Goal: Download file/media

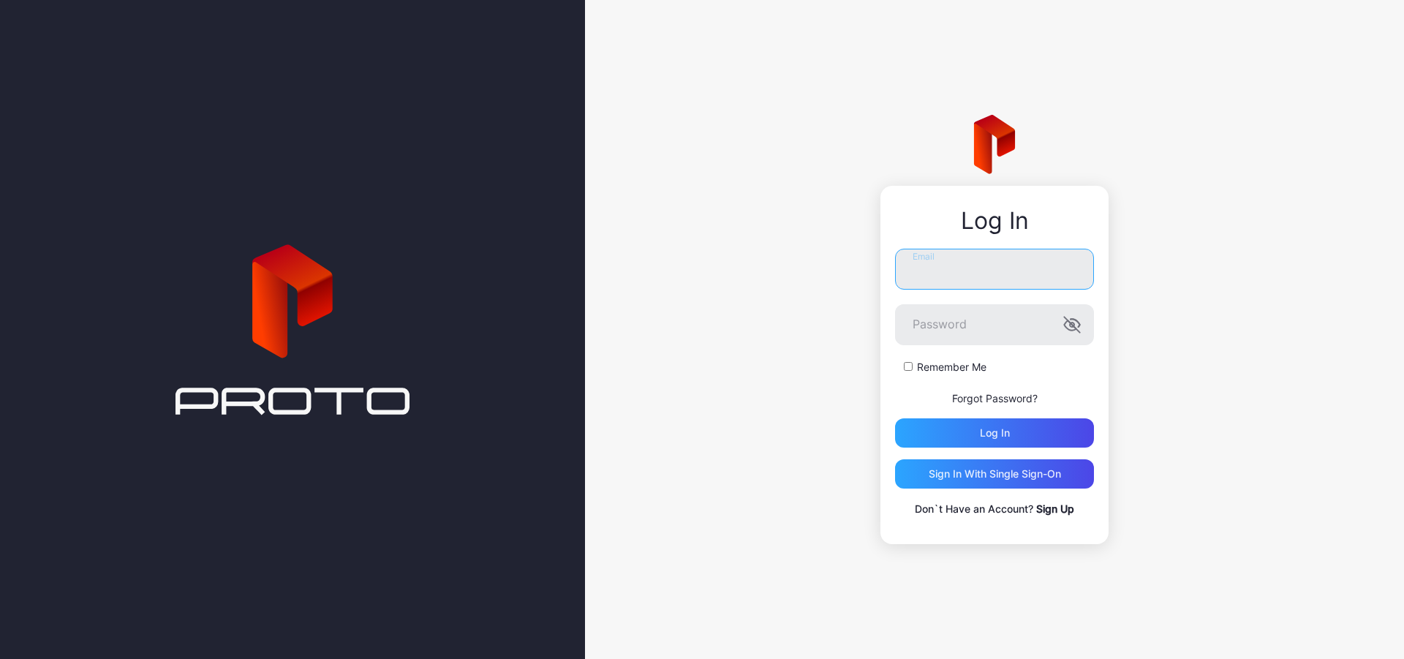
type input "**********"
click at [1006, 434] on div "Log in" at bounding box center [995, 433] width 30 height 12
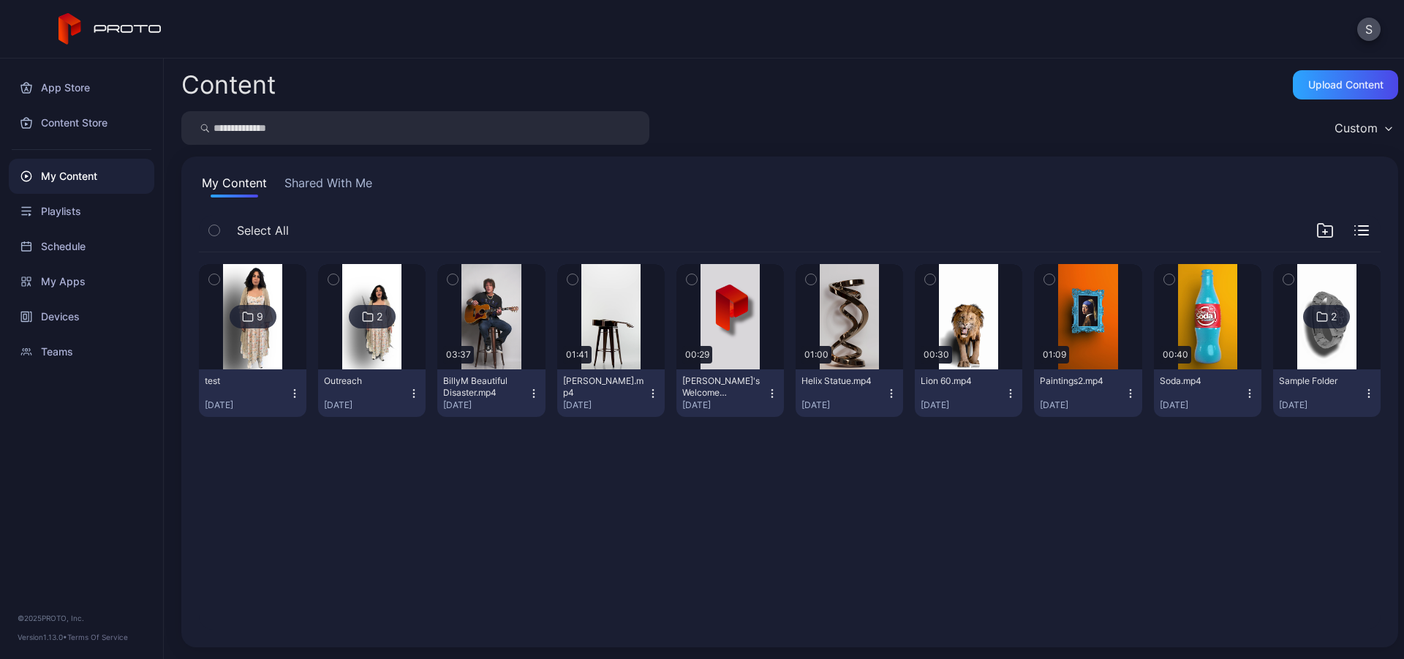
click at [251, 331] on img at bounding box center [252, 316] width 59 height 105
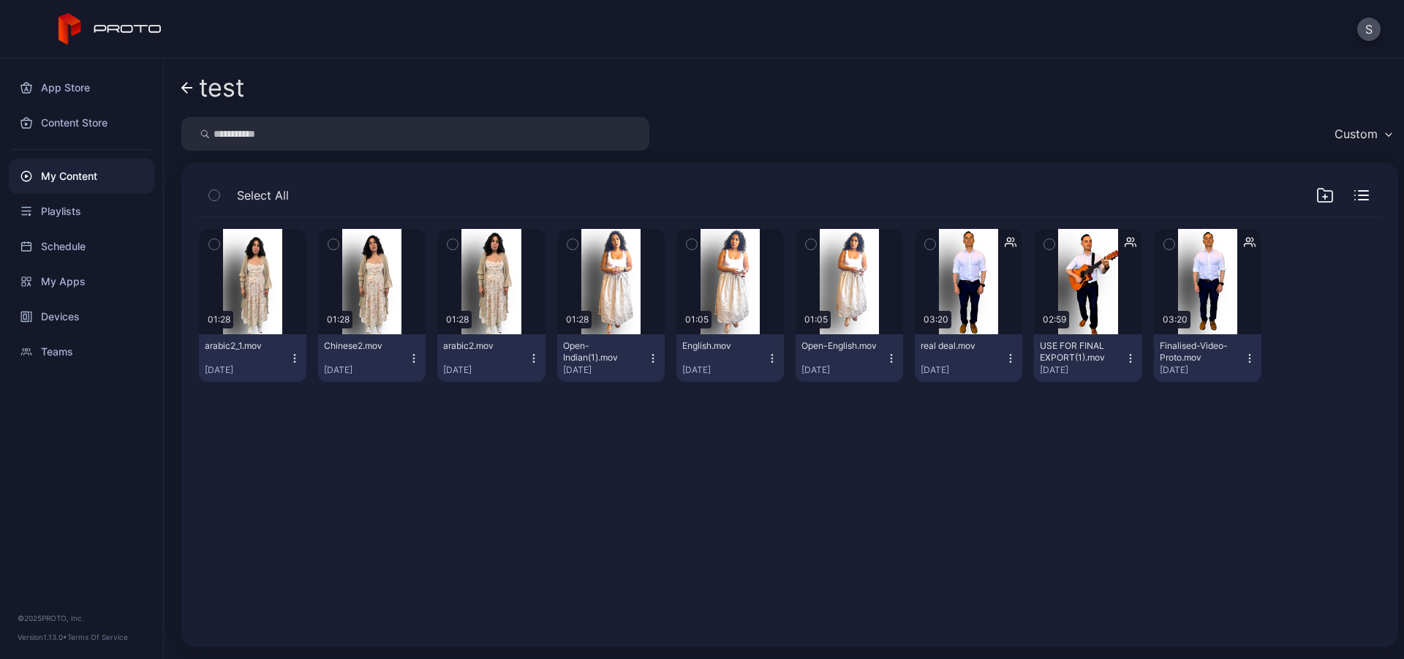
click at [191, 86] on icon at bounding box center [187, 88] width 12 height 12
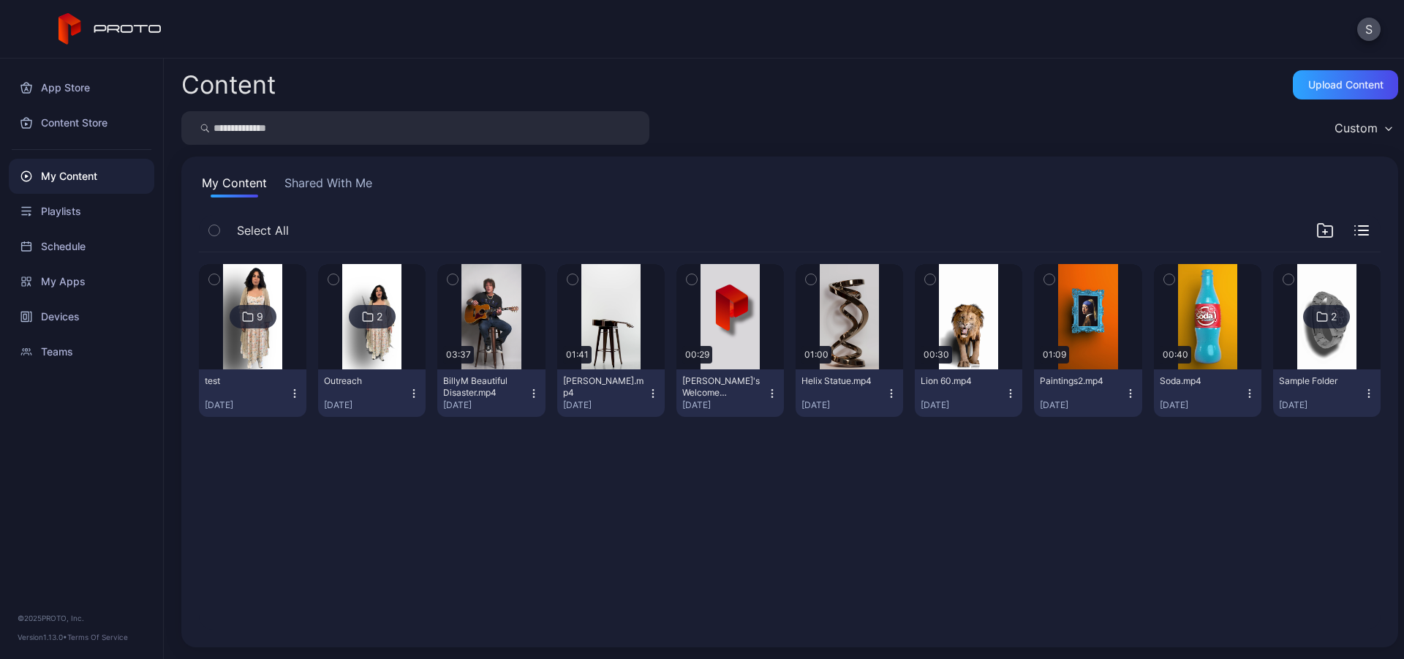
click at [380, 344] on img at bounding box center [371, 316] width 59 height 105
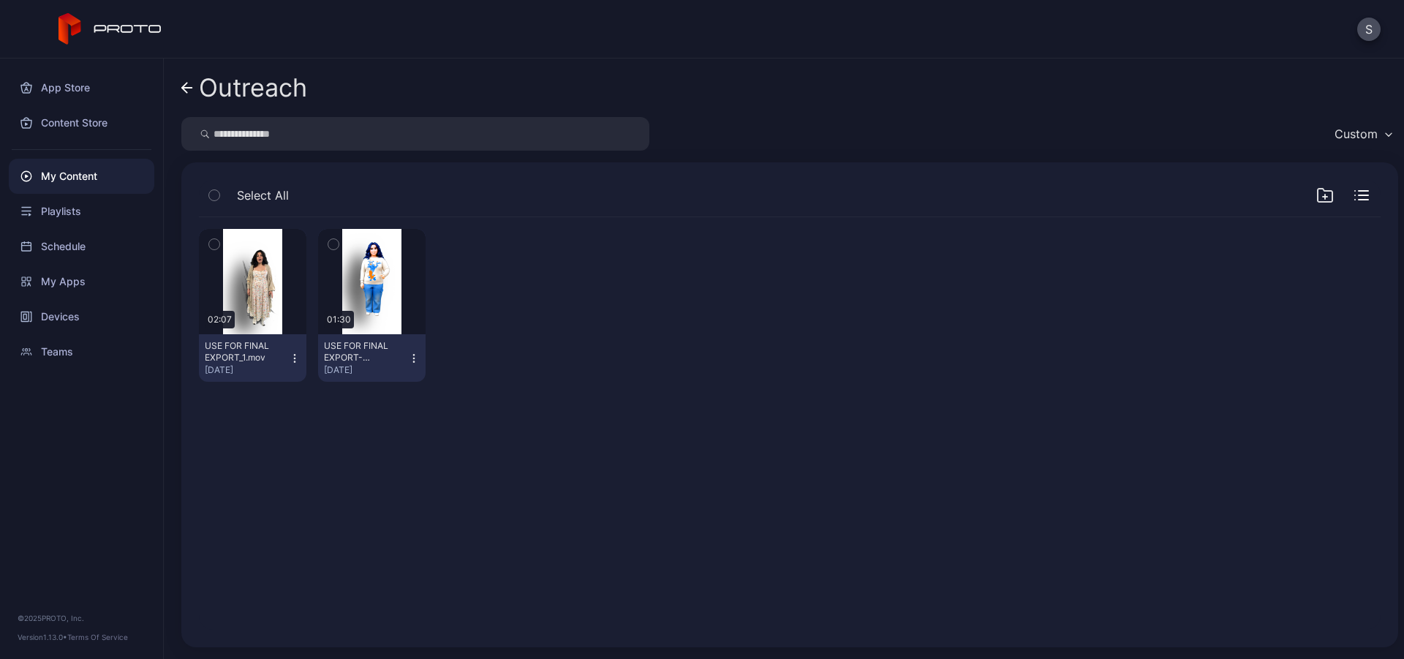
click at [189, 83] on icon at bounding box center [187, 88] width 12 height 12
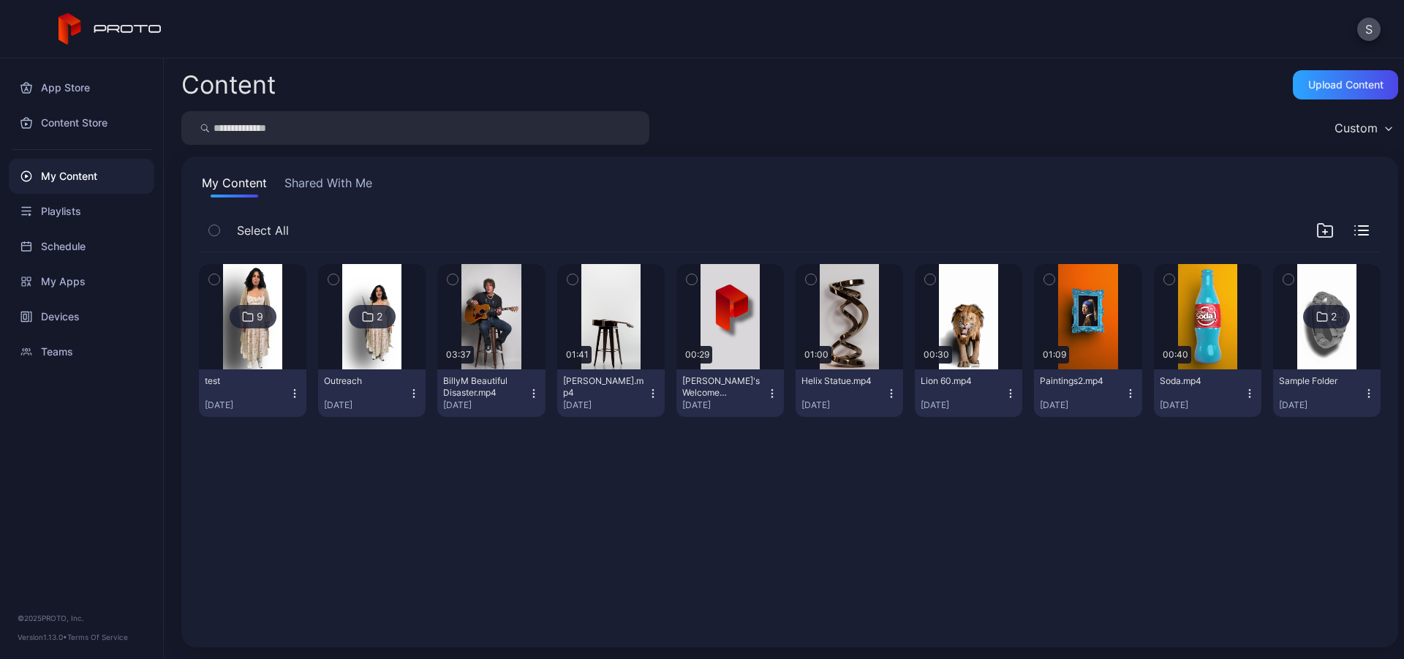
click at [88, 170] on div "My Content" at bounding box center [82, 176] width 146 height 35
click at [259, 345] on img at bounding box center [252, 316] width 59 height 105
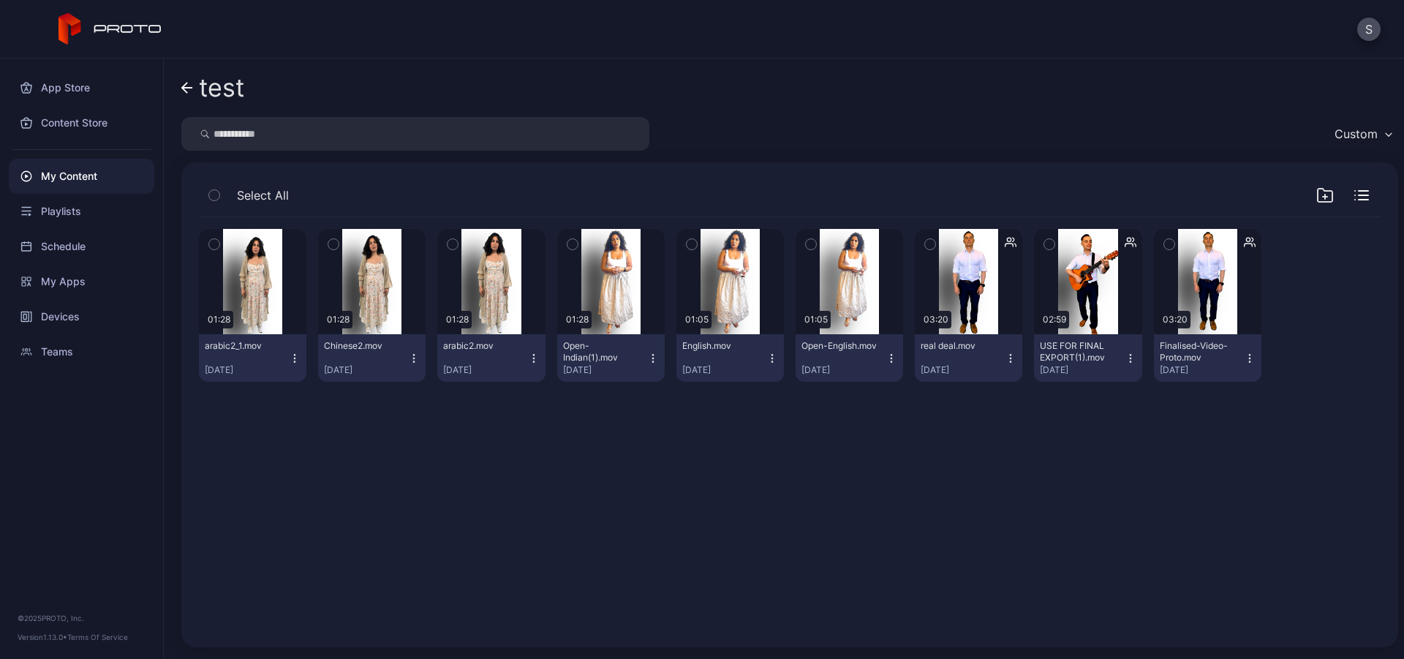
click at [295, 361] on icon "button" at bounding box center [295, 361] width 1 height 1
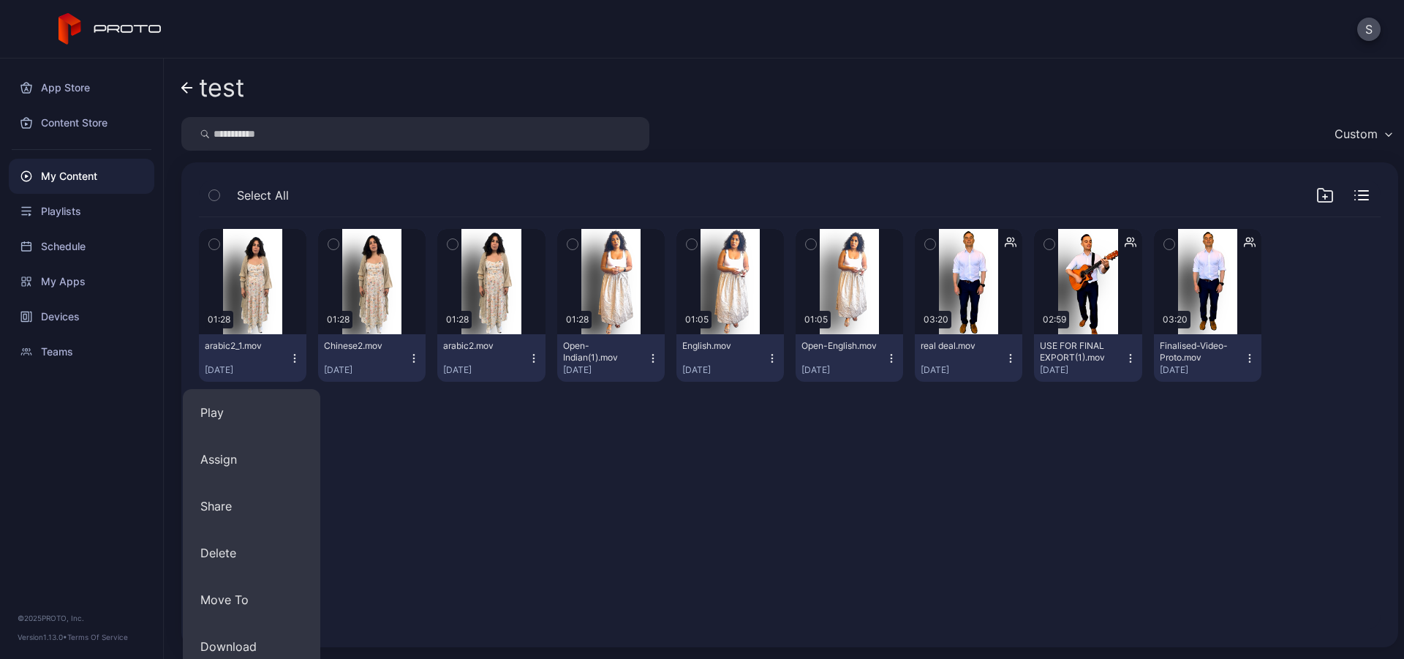
click at [506, 322] on div "Preview 01:28 arabic2_1.mov [DATE] Preview 01:28 [DEMOGRAPHIC_DATA].mov [DATE] …" at bounding box center [789, 423] width 1205 height 436
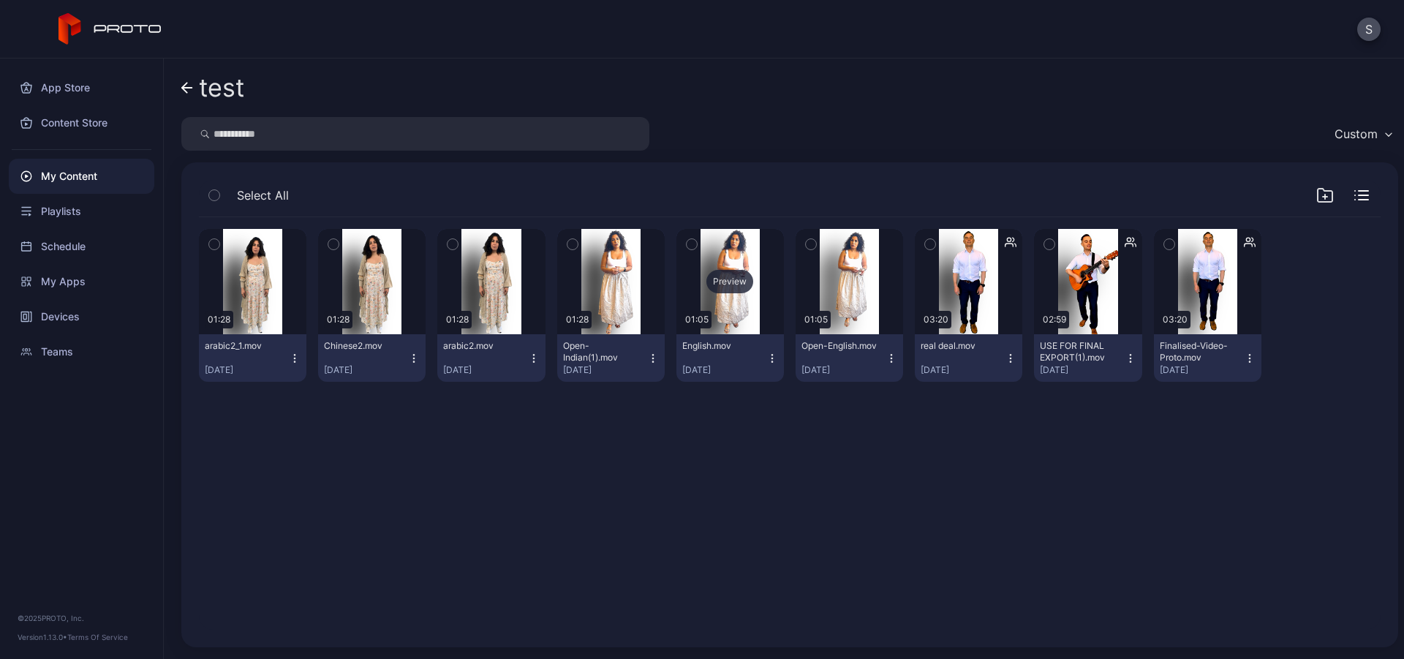
click at [723, 276] on div "Preview" at bounding box center [729, 281] width 47 height 23
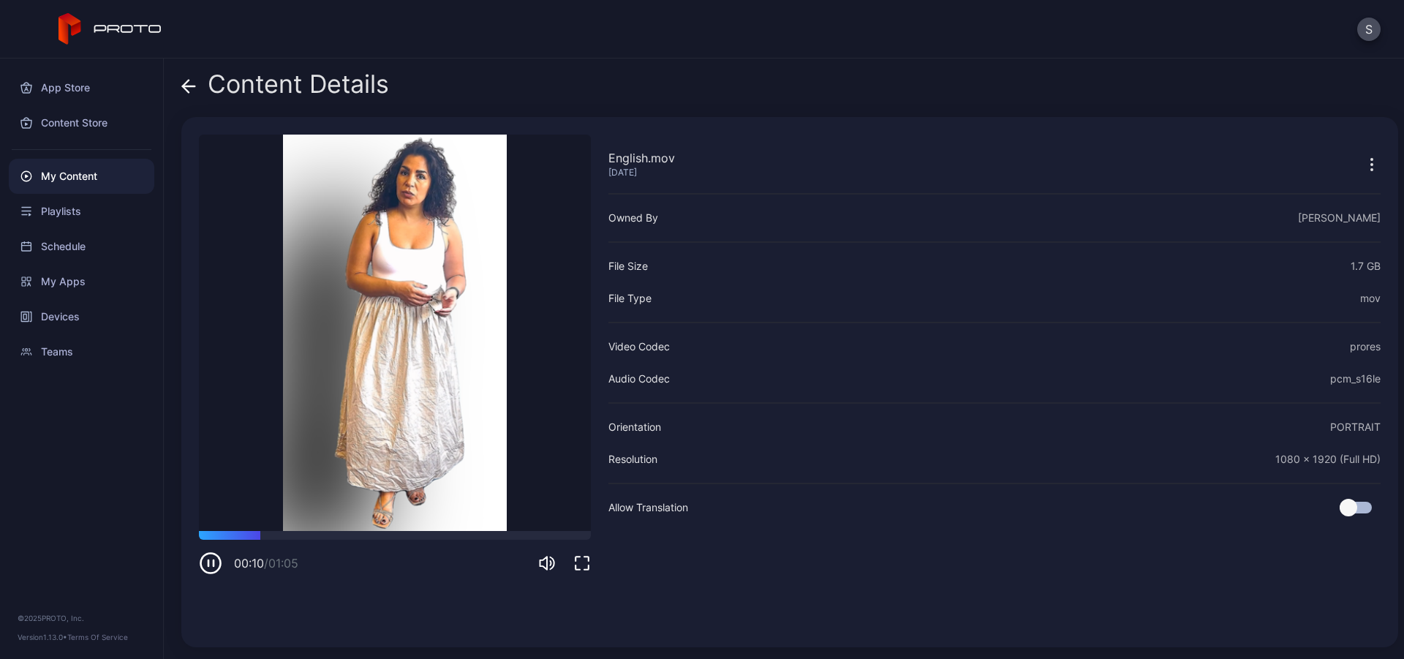
click at [206, 564] on icon "button" at bounding box center [210, 562] width 23 height 23
click at [181, 80] on div "Content Details English.mov [DATE] Sorry, your browser doesn‘t support embedded…" at bounding box center [784, 359] width 1240 height 600
click at [188, 88] on icon at bounding box center [188, 86] width 15 height 15
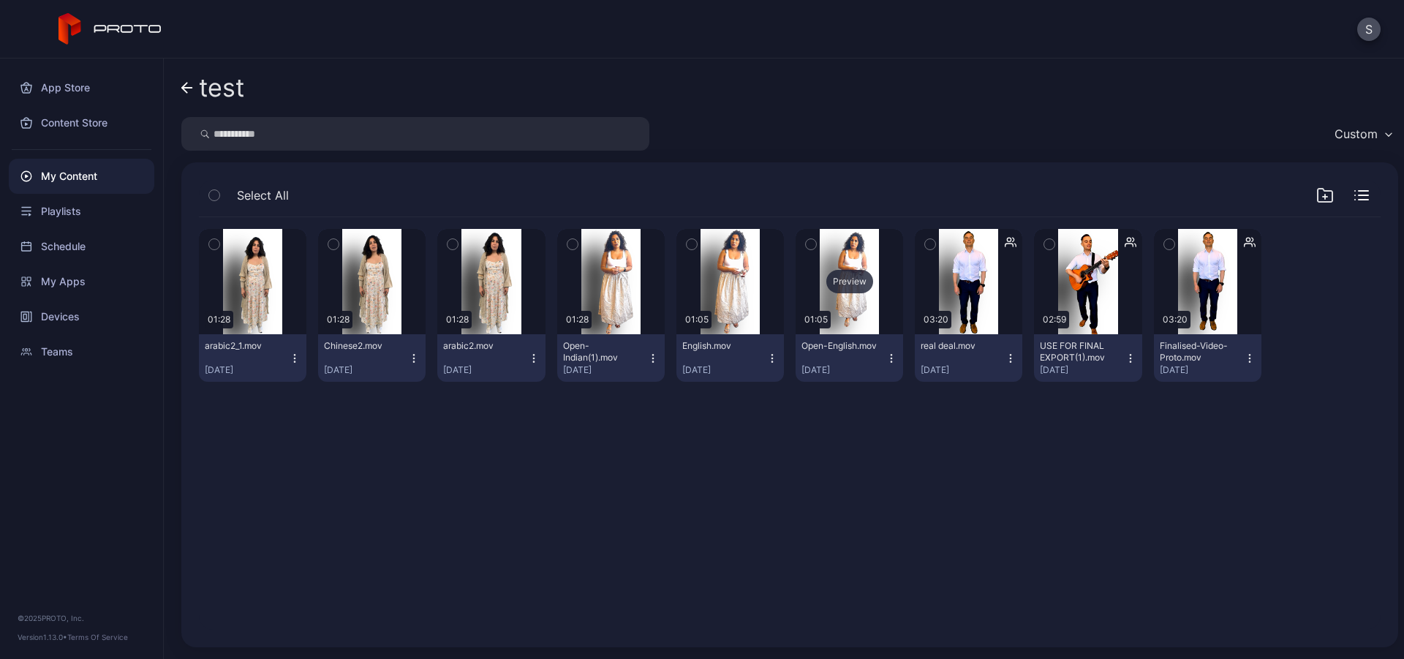
click at [837, 317] on div "Preview" at bounding box center [849, 281] width 107 height 105
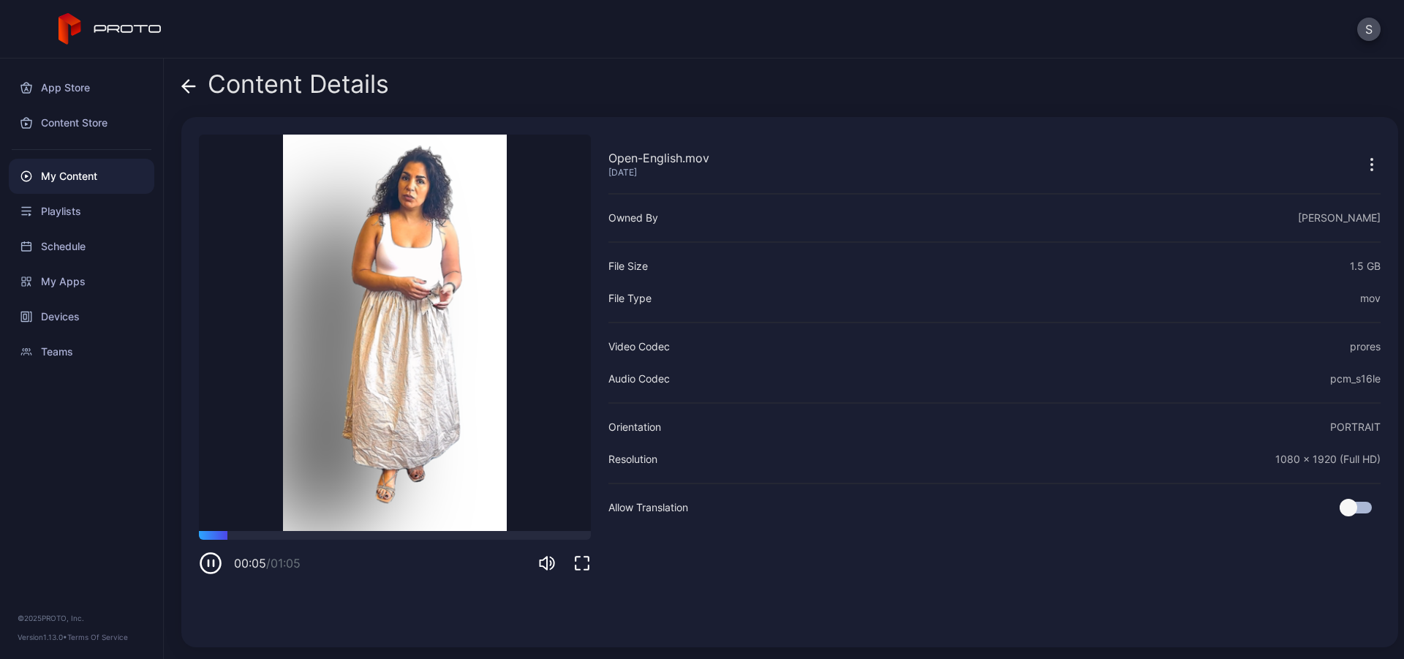
click at [186, 86] on icon at bounding box center [189, 86] width 12 height 0
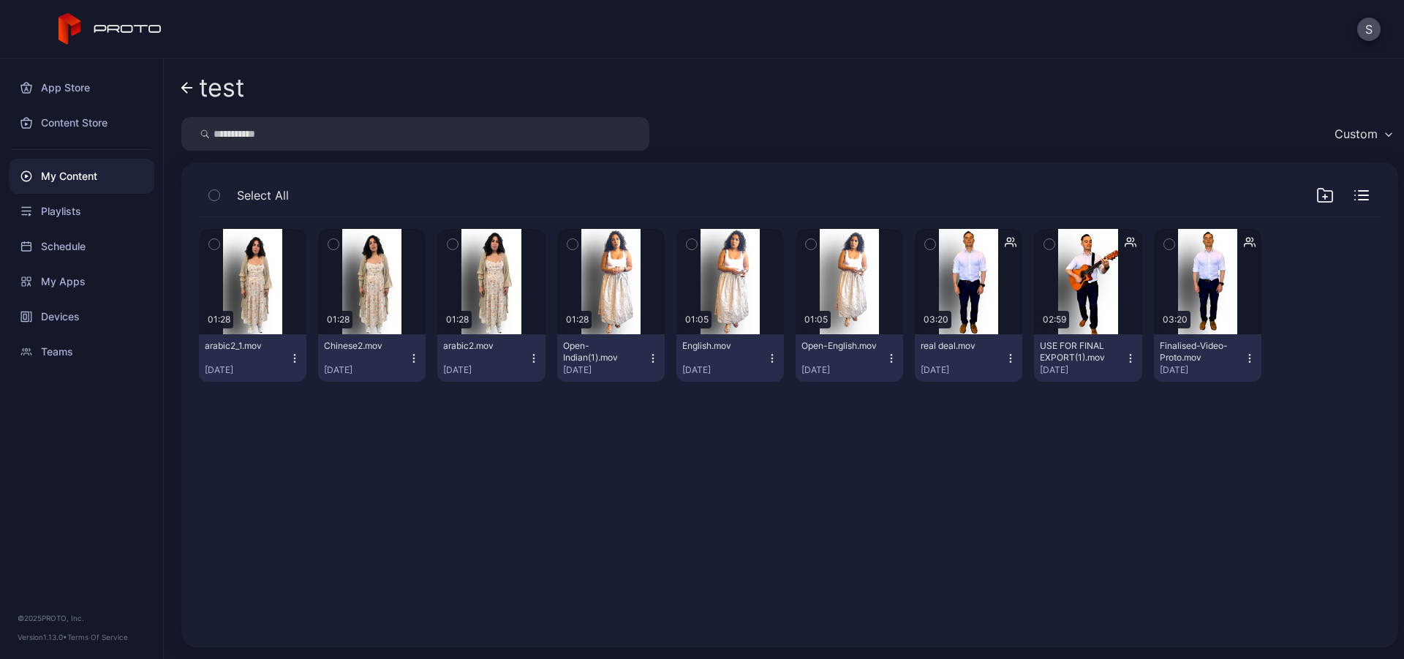
click at [687, 246] on icon "button" at bounding box center [692, 244] width 10 height 16
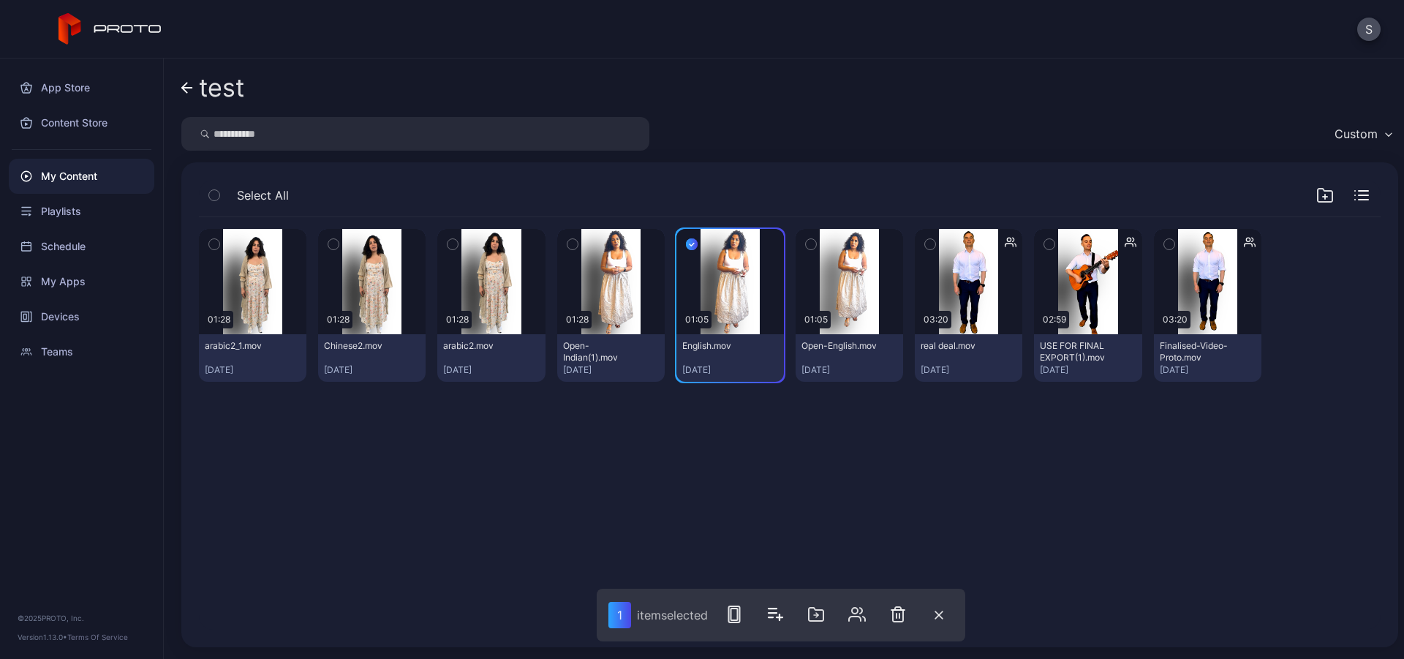
click at [763, 455] on div "Preview 01:28 arabic2_1.mov [DATE] Preview 01:28 [DEMOGRAPHIC_DATA].mov [DATE] …" at bounding box center [789, 423] width 1205 height 436
click at [690, 246] on icon "button" at bounding box center [692, 245] width 4 height 3
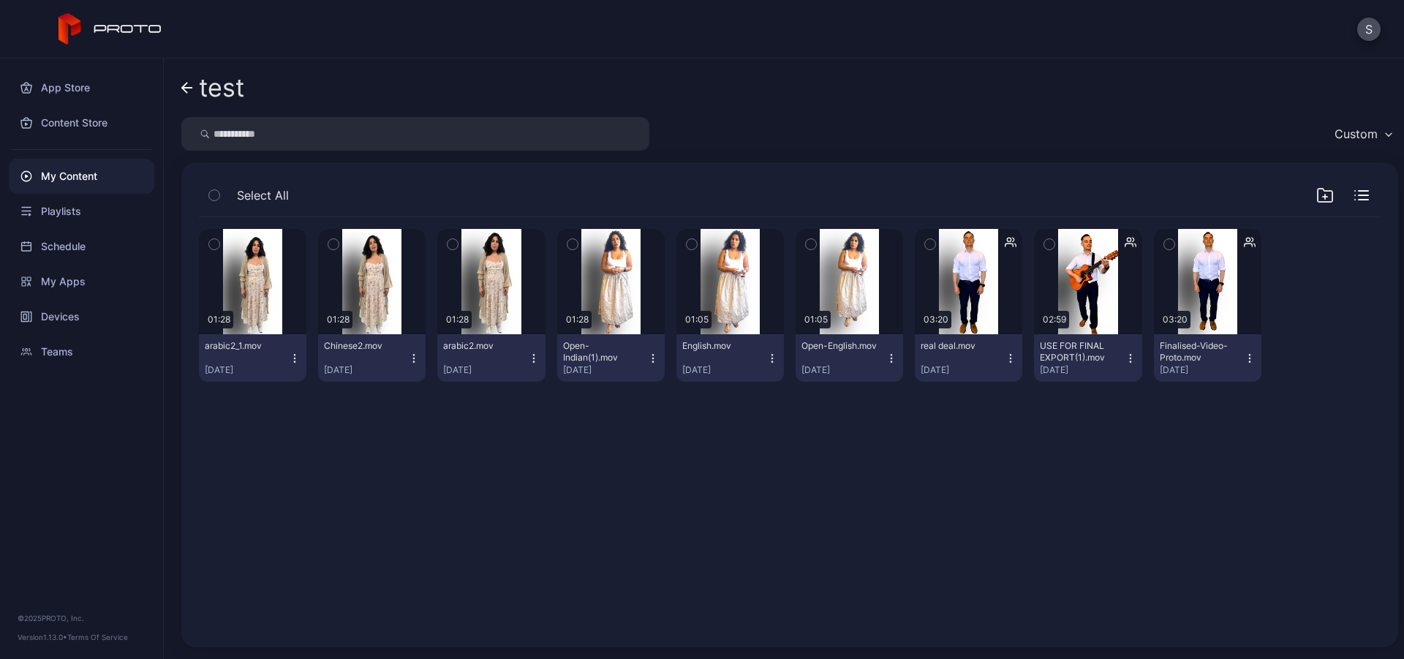
click at [733, 518] on div "Preview 01:28 arabic2_1.mov [DATE] Preview 01:28 [DEMOGRAPHIC_DATA].mov [DATE] …" at bounding box center [789, 423] width 1205 height 436
click at [766, 358] on icon "button" at bounding box center [772, 358] width 12 height 12
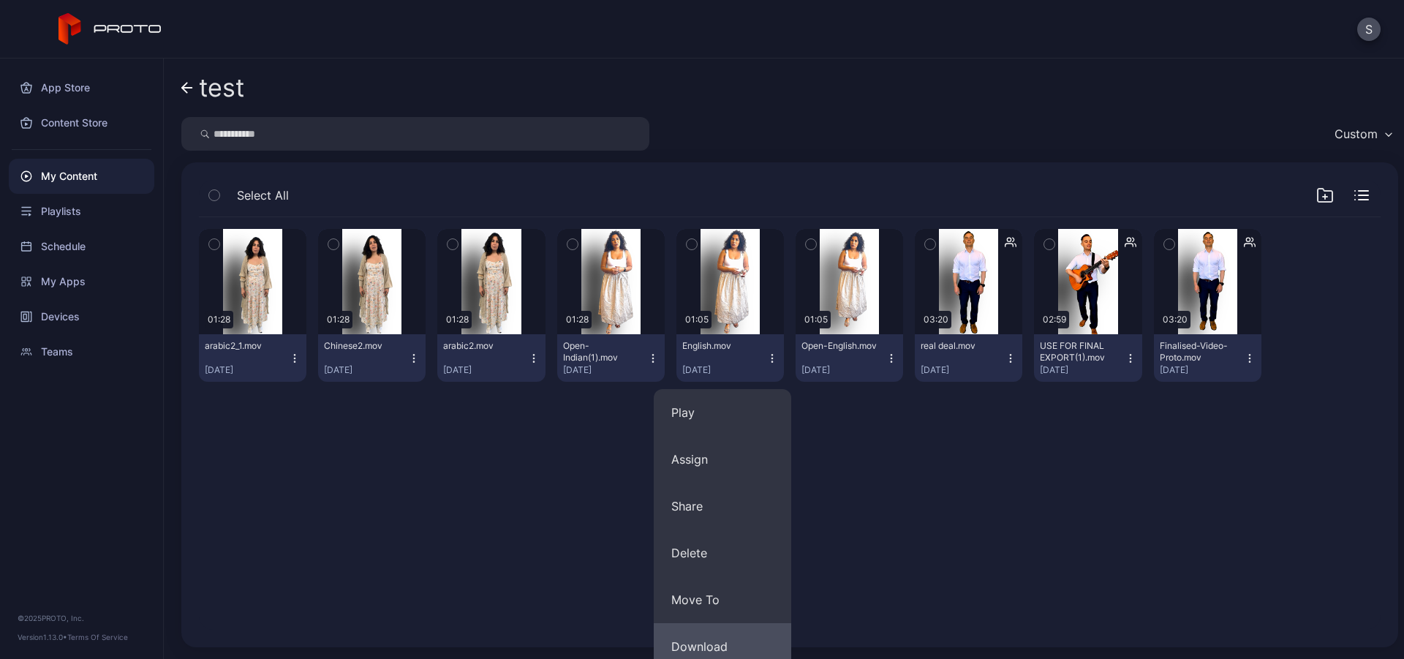
click at [715, 643] on button "Download" at bounding box center [722, 646] width 137 height 47
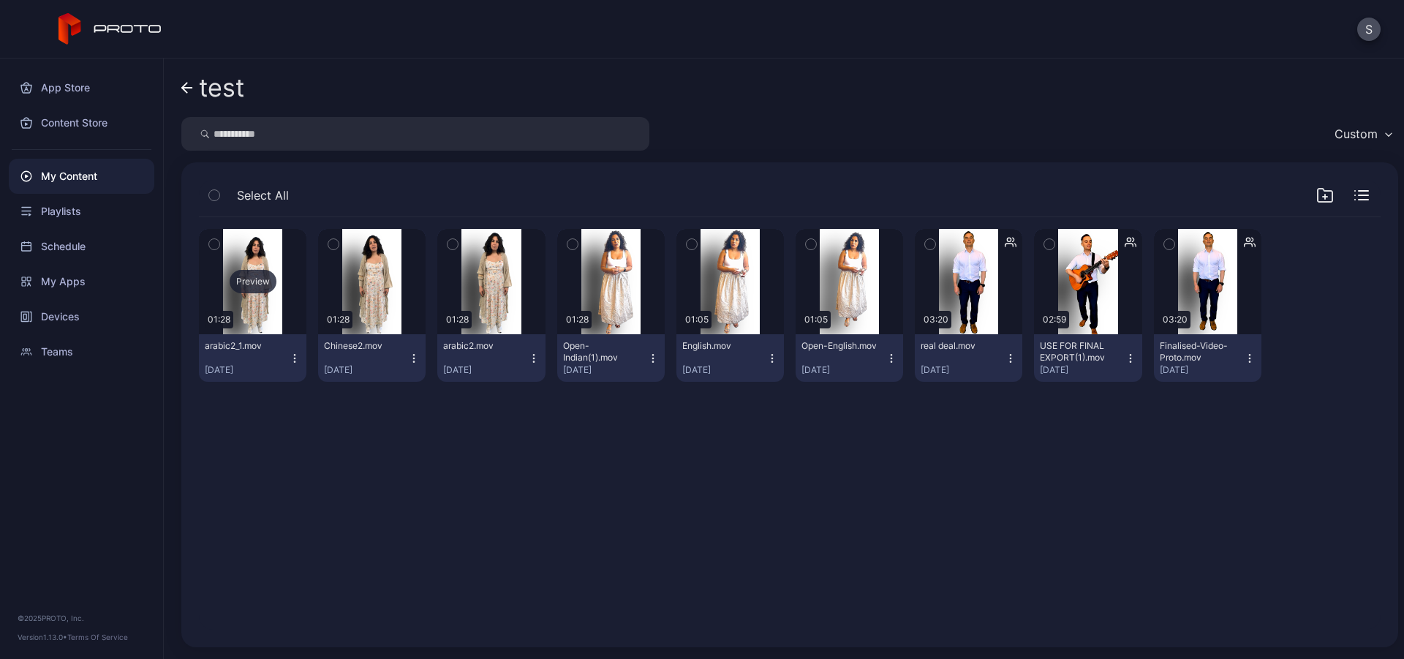
click at [254, 277] on div "Preview" at bounding box center [253, 281] width 47 height 23
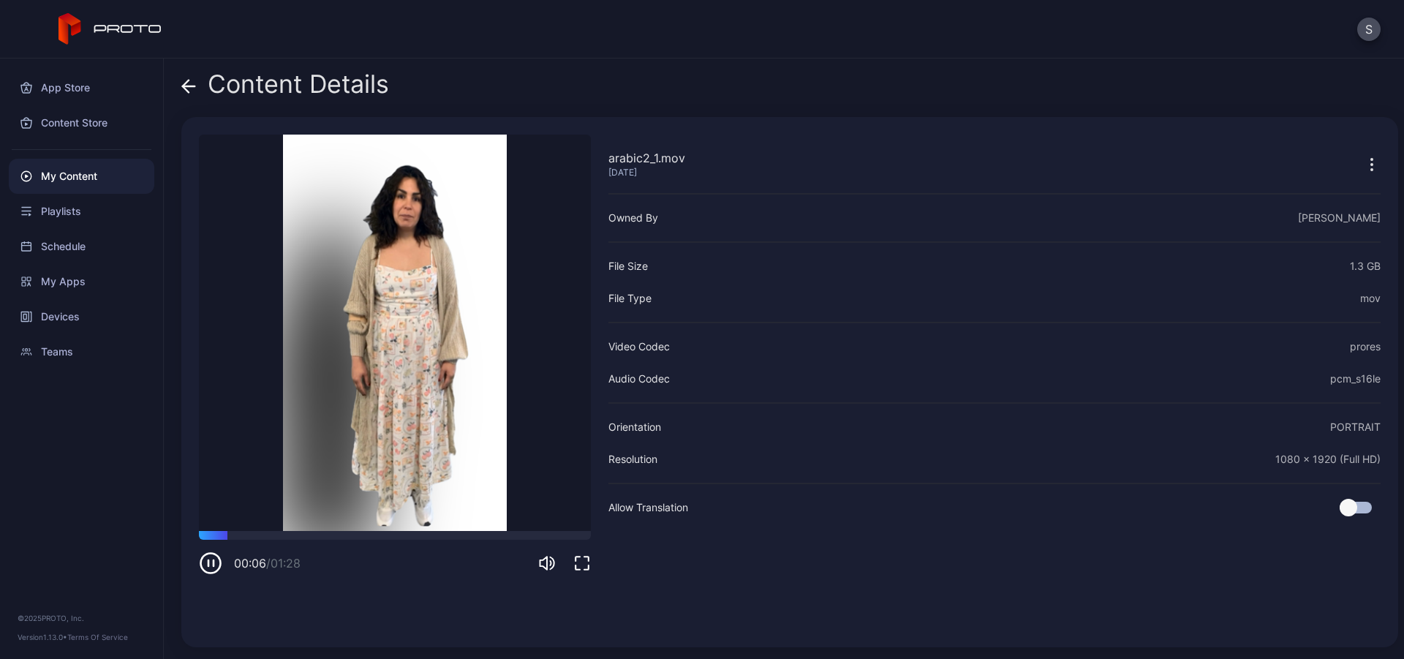
click at [189, 90] on icon at bounding box center [188, 86] width 15 height 15
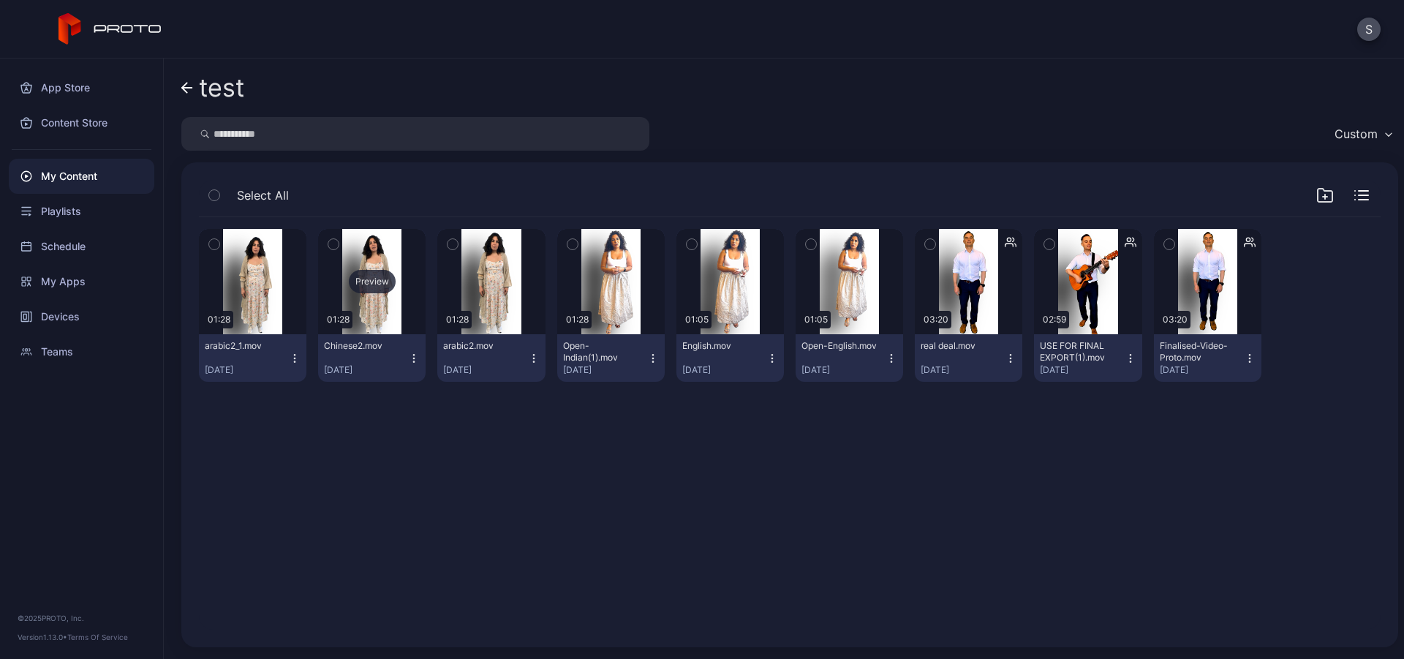
click at [388, 317] on div "Preview" at bounding box center [371, 281] width 107 height 105
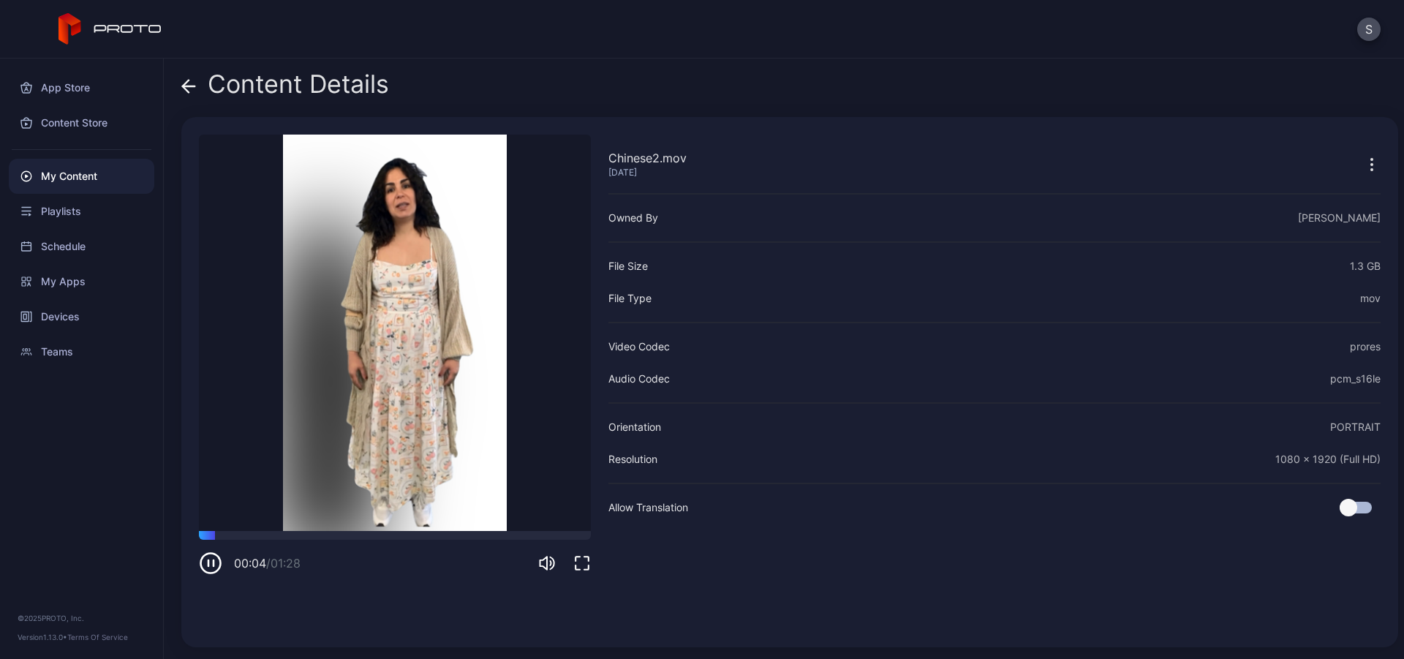
click at [214, 569] on icon "button" at bounding box center [210, 562] width 23 height 23
click at [200, 86] on div "Content Details" at bounding box center [285, 87] width 208 height 35
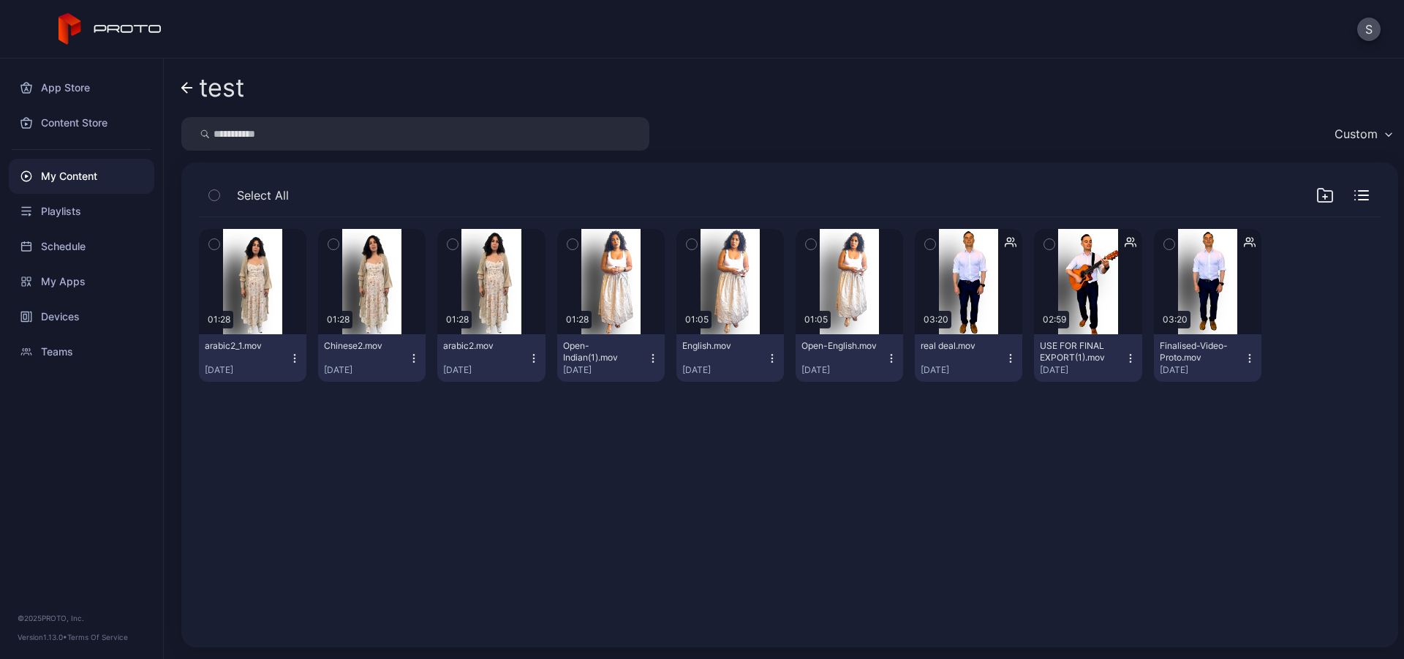
click at [408, 358] on icon "button" at bounding box center [414, 358] width 12 height 12
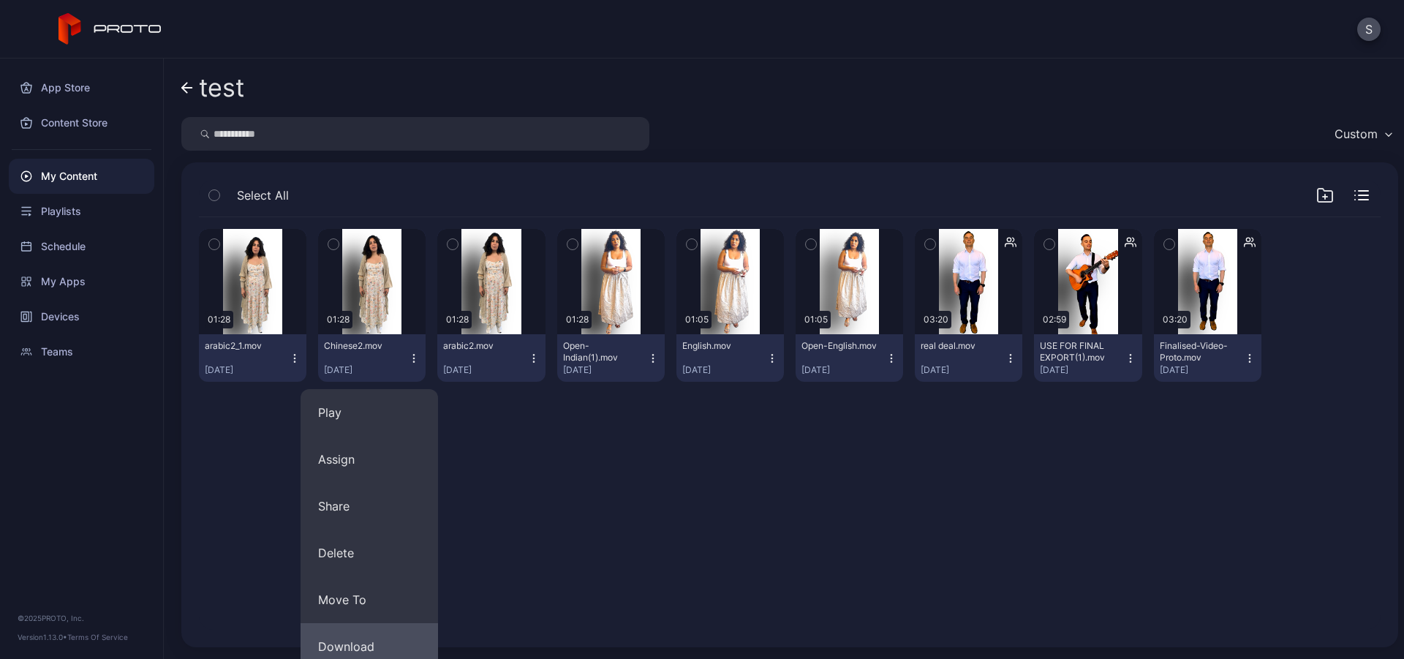
click at [377, 640] on button "Download" at bounding box center [369, 646] width 137 height 47
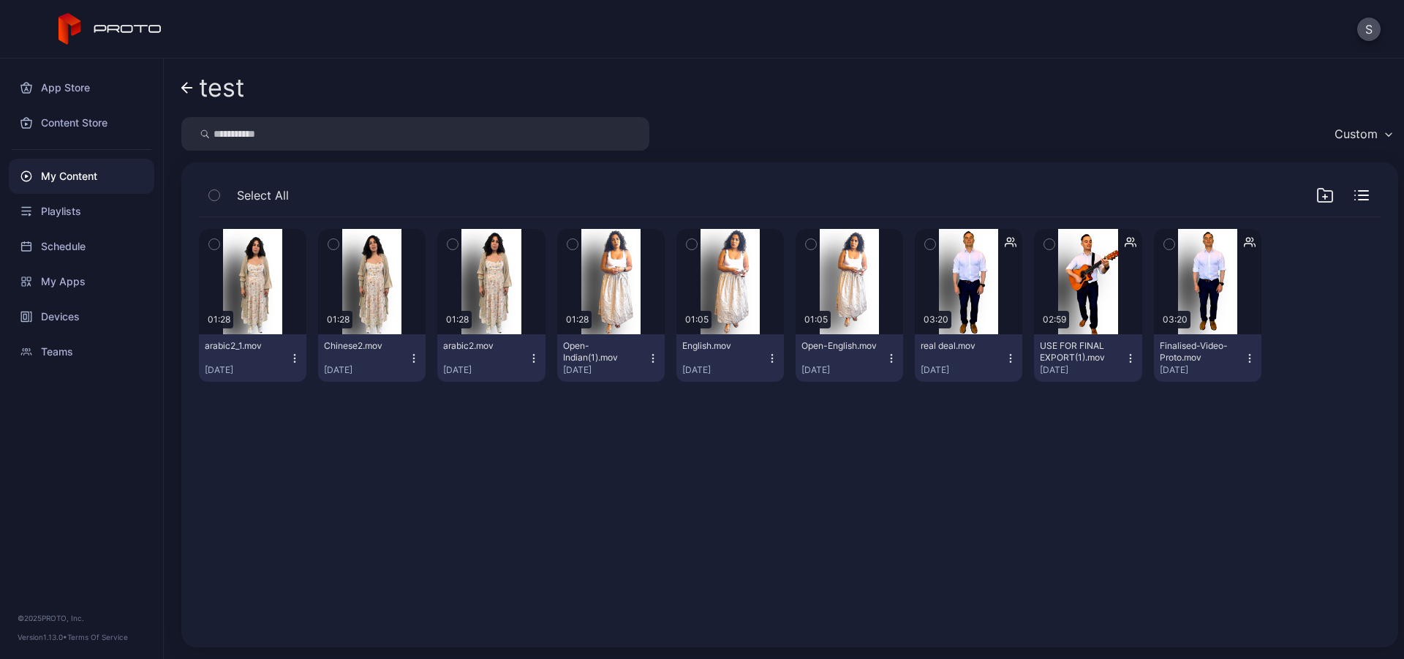
click at [289, 355] on icon "button" at bounding box center [295, 358] width 12 height 12
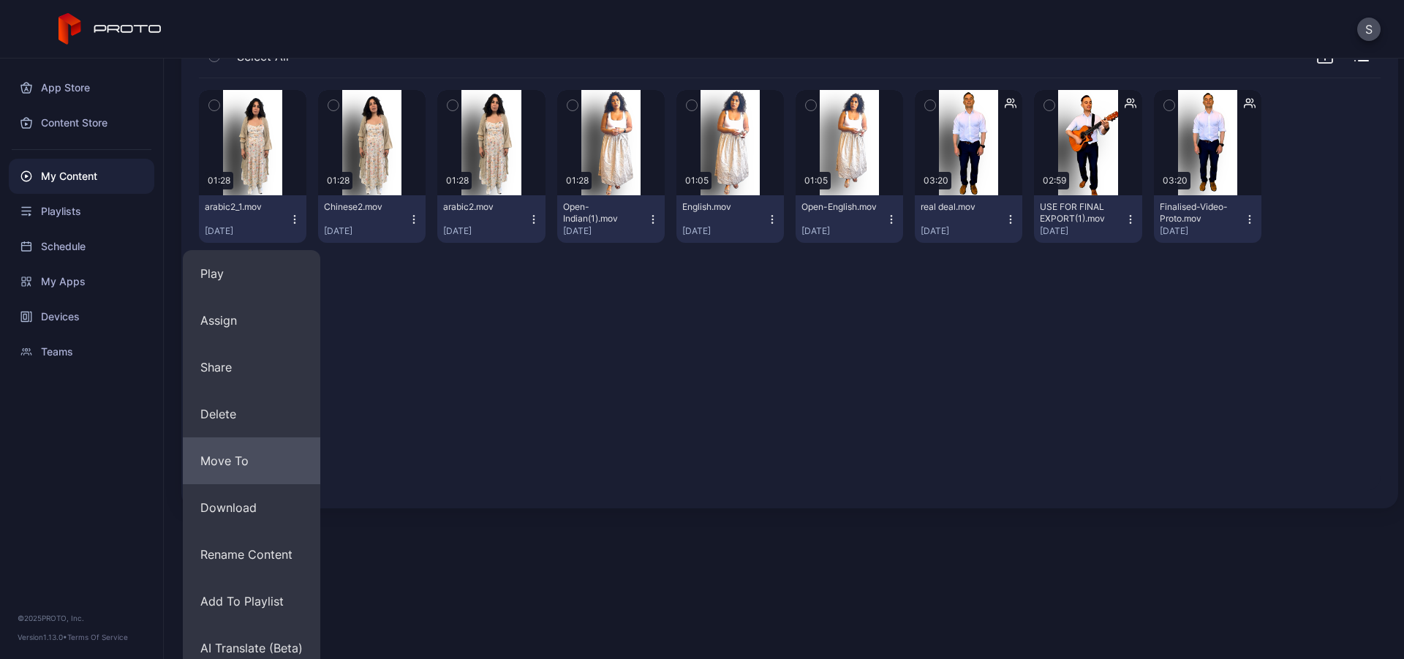
scroll to position [151, 0]
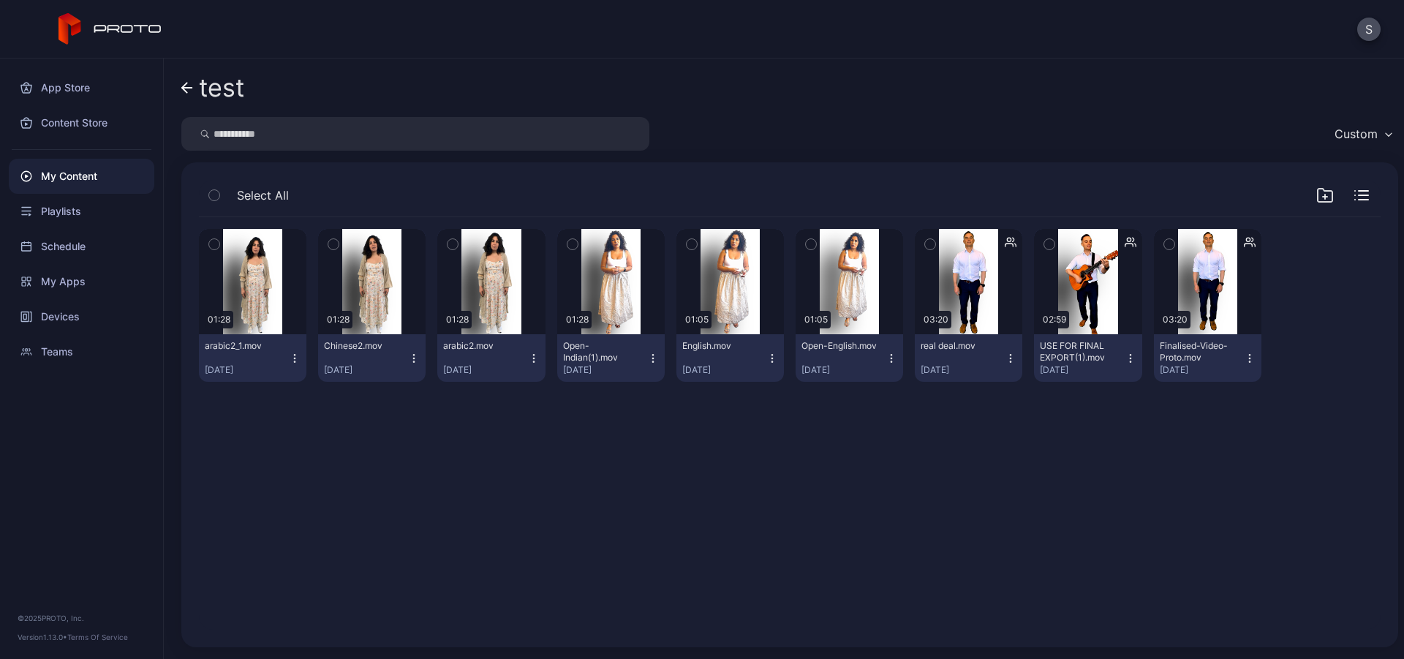
click at [216, 94] on div "test Custom Select All Preview 01:28 arabic2_1.mov [DATE] Preview 01:28 [DEMOGR…" at bounding box center [784, 359] width 1240 height 600
click at [209, 196] on icon "button" at bounding box center [214, 195] width 10 height 16
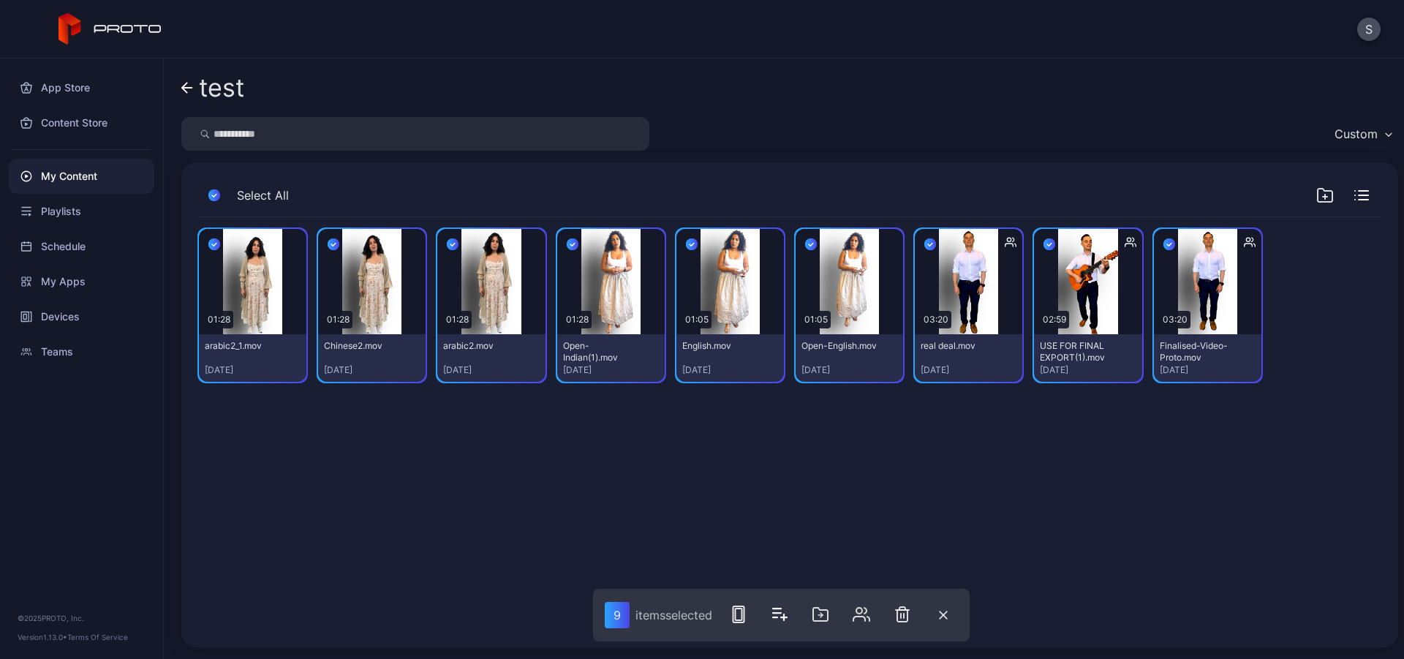
click at [446, 539] on div "Preview 01:28 arabic2_1.mov [DATE] Preview 01:28 [DEMOGRAPHIC_DATA].mov [DATE] …" at bounding box center [789, 423] width 1205 height 436
click at [205, 179] on div "Select All Preview 01:28 arabic2_1.mov [DATE] Preview 01:28 [DEMOGRAPHIC_DATA].…" at bounding box center [789, 404] width 1217 height 485
click at [206, 191] on button "button" at bounding box center [214, 195] width 31 height 31
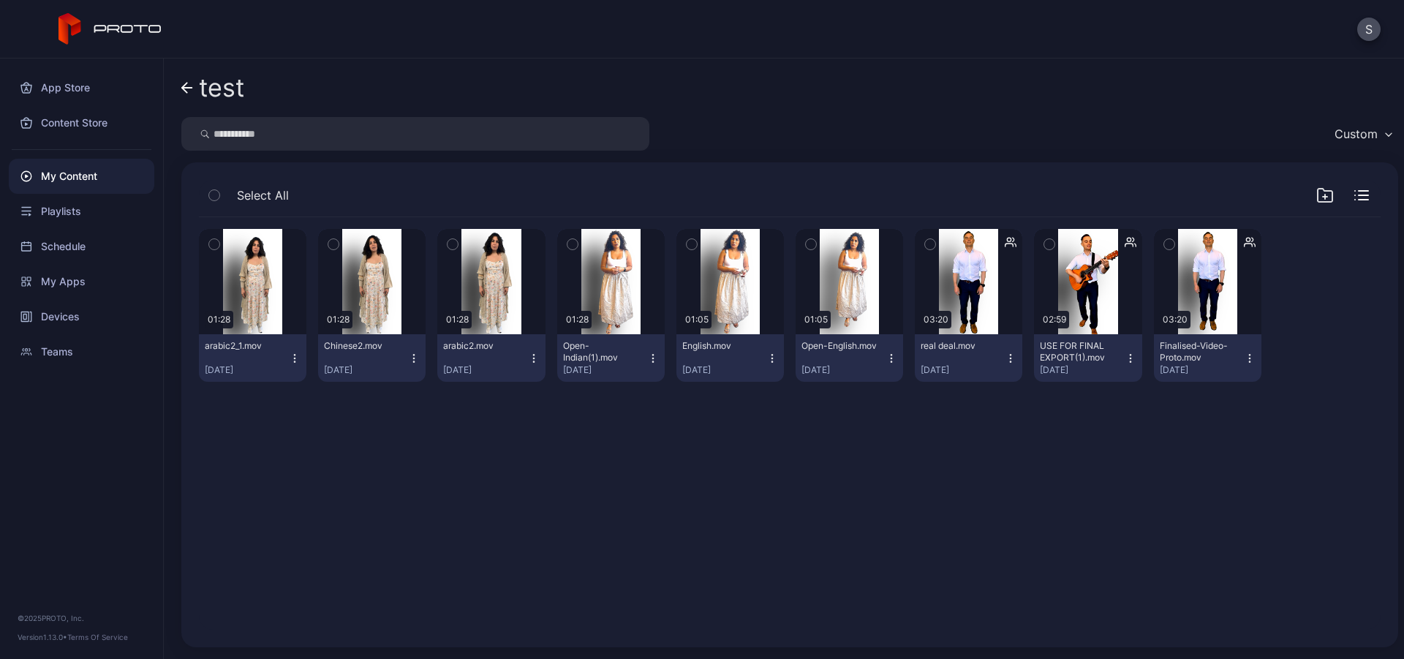
click at [331, 252] on icon "button" at bounding box center [333, 244] width 10 height 16
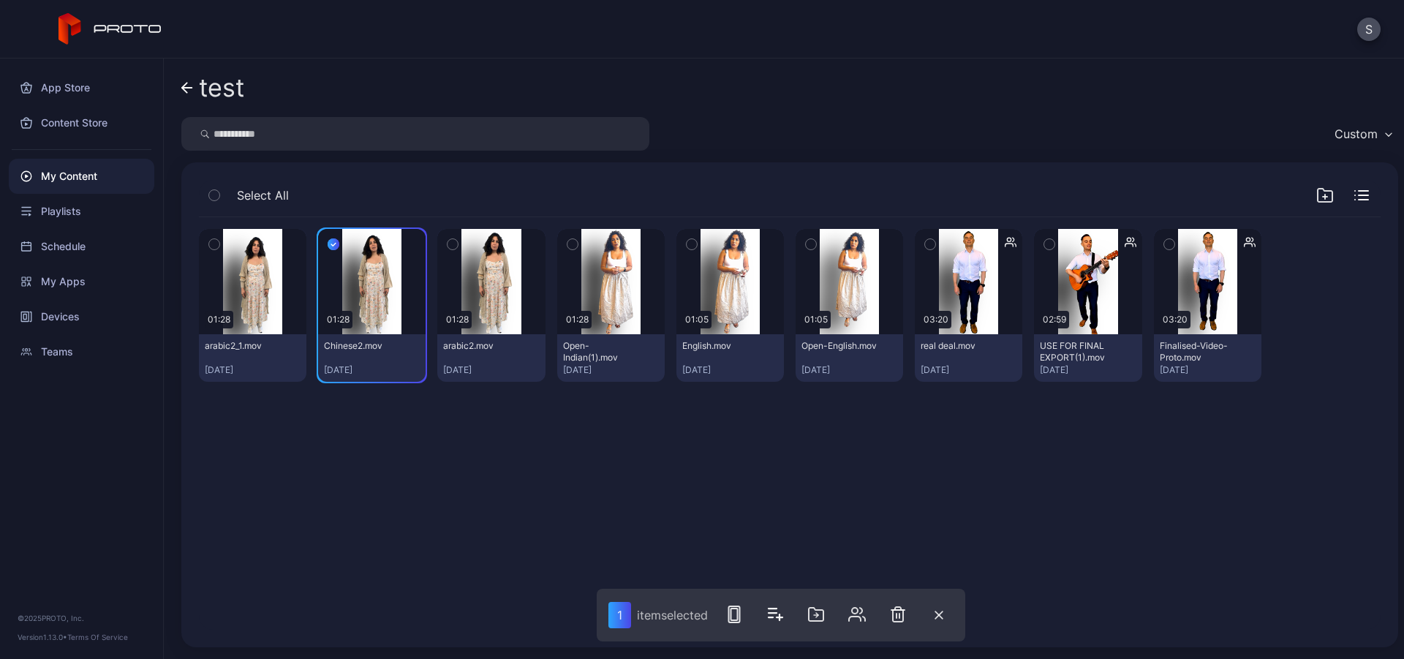
click at [687, 245] on icon "button" at bounding box center [692, 244] width 10 height 16
click at [1340, 136] on div "Custom" at bounding box center [1356, 134] width 43 height 15
click at [978, 481] on div "Preview 01:28 arabic2_1.mov [DATE] Preview 01:28 [DEMOGRAPHIC_DATA].mov [DATE] …" at bounding box center [789, 423] width 1205 height 436
click at [735, 443] on div "Preview 01:28 arabic2_1.mov [DATE] Preview 01:28 [DEMOGRAPHIC_DATA].mov [DATE] …" at bounding box center [789, 423] width 1205 height 436
click at [686, 241] on icon "button" at bounding box center [692, 244] width 12 height 16
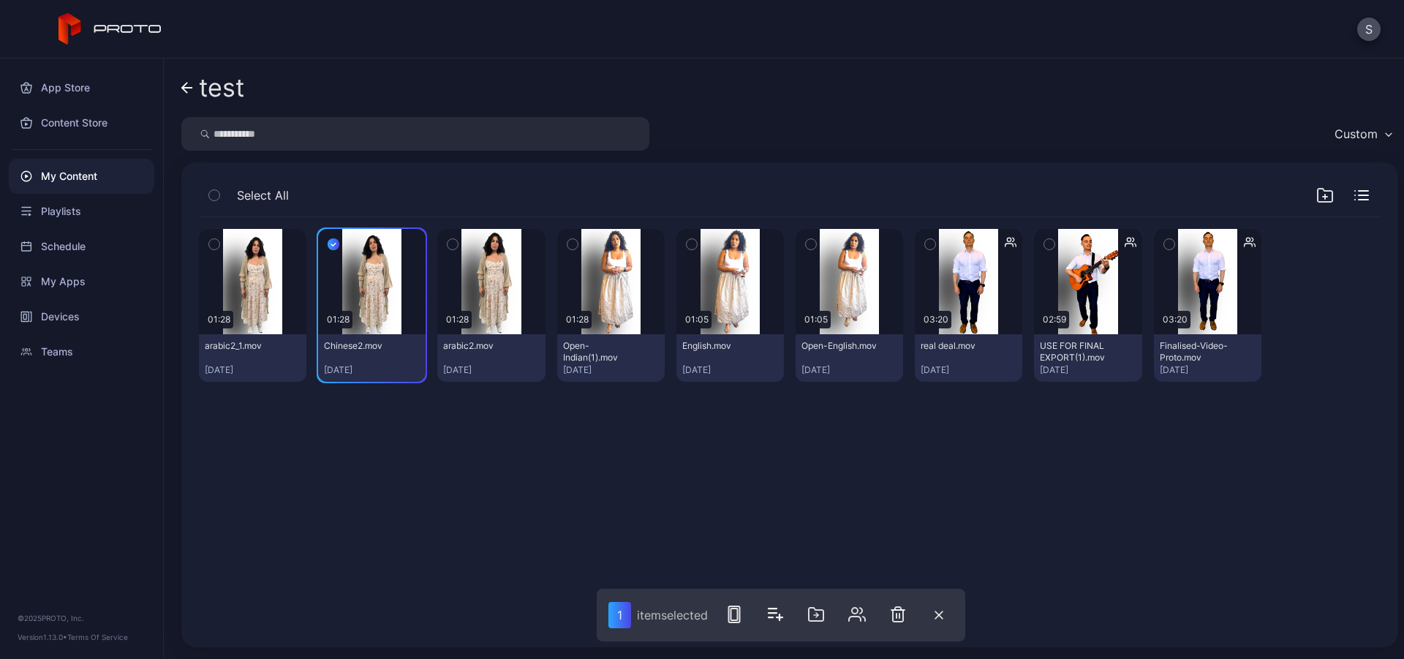
click at [335, 244] on icon "button" at bounding box center [334, 244] width 12 height 16
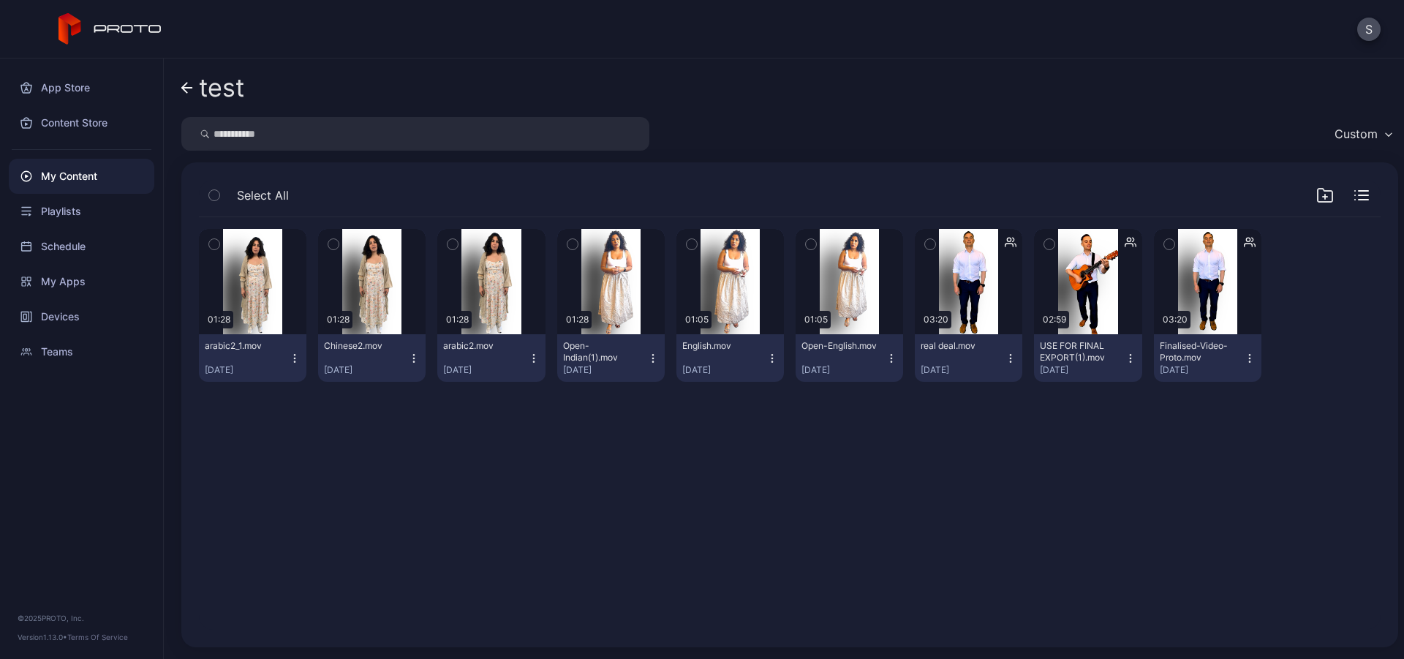
click at [325, 239] on button "button" at bounding box center [333, 244] width 31 height 31
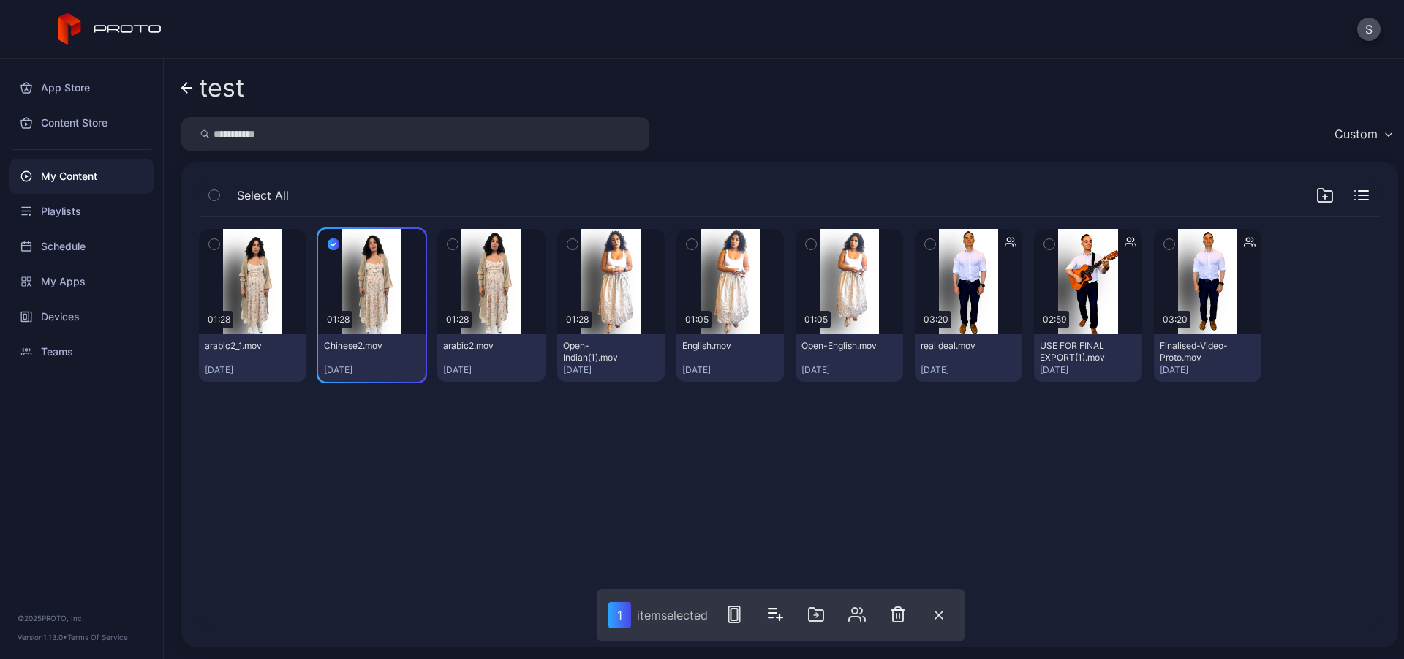
click at [330, 242] on icon "button" at bounding box center [334, 244] width 12 height 16
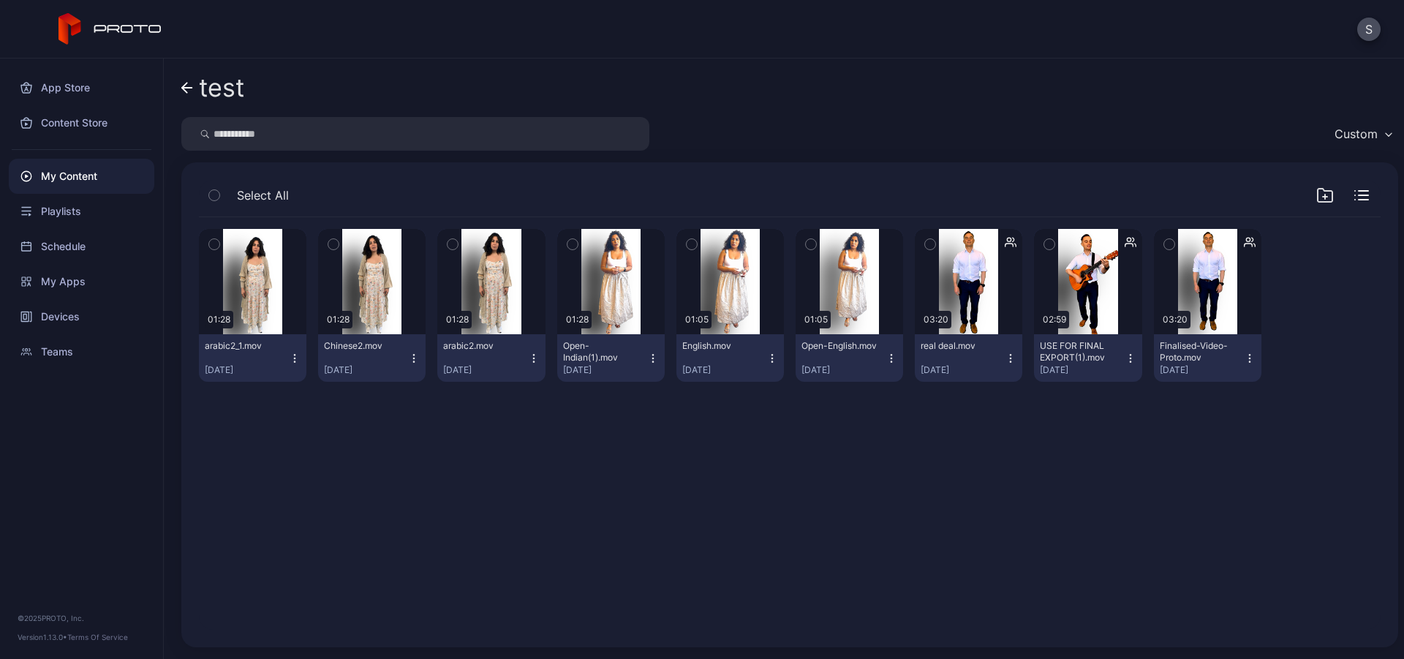
click at [412, 361] on icon "button" at bounding box center [414, 358] width 12 height 12
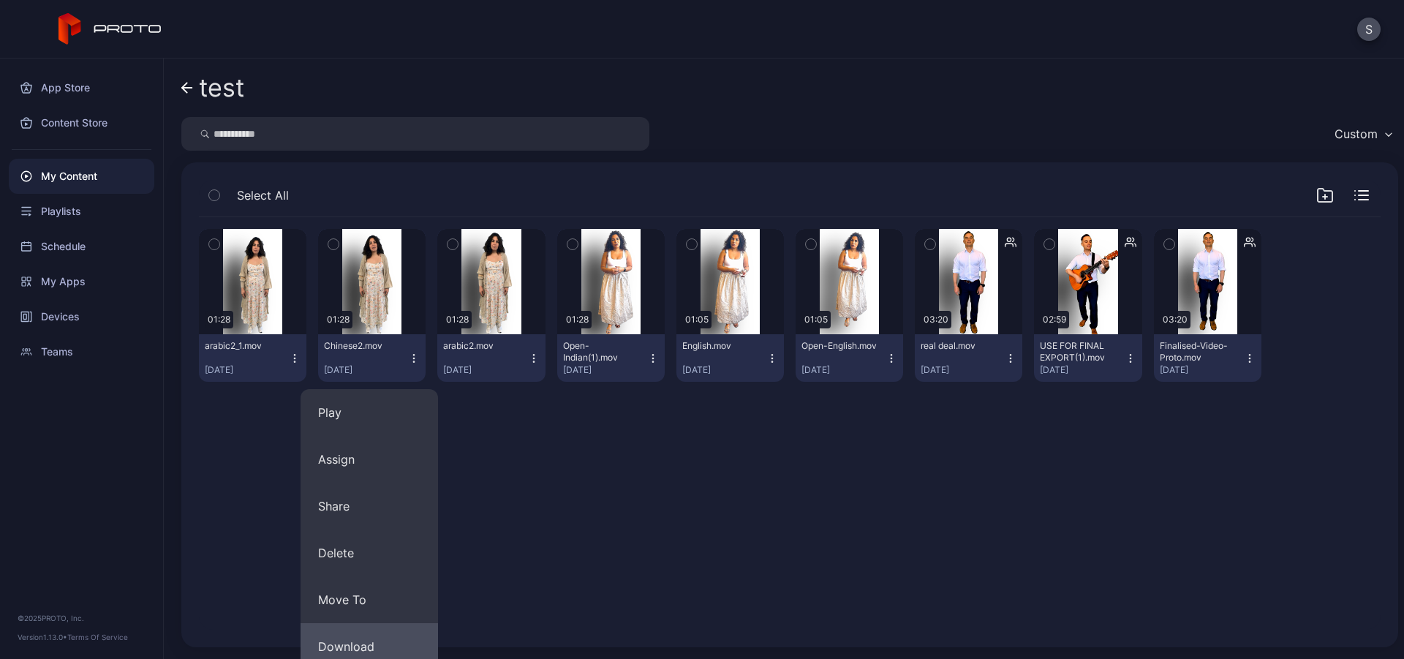
click at [361, 651] on button "Download" at bounding box center [369, 646] width 137 height 47
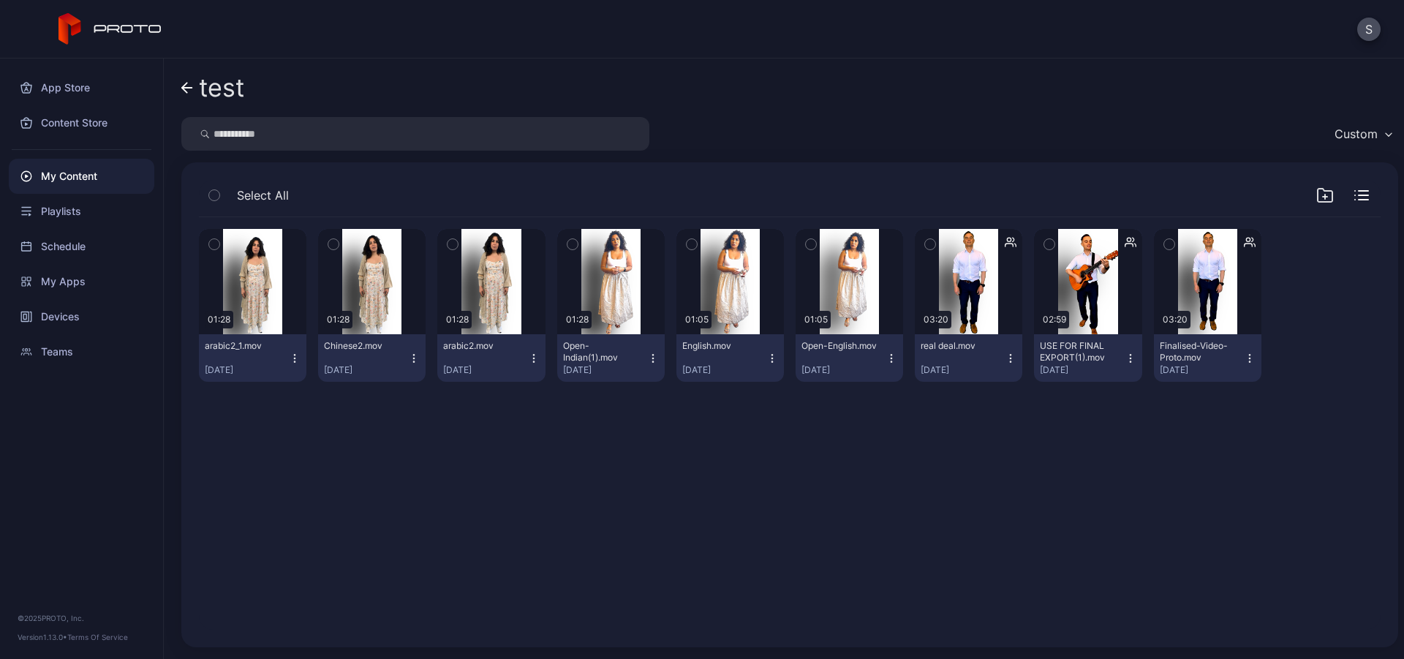
click at [766, 358] on icon "button" at bounding box center [772, 358] width 12 height 12
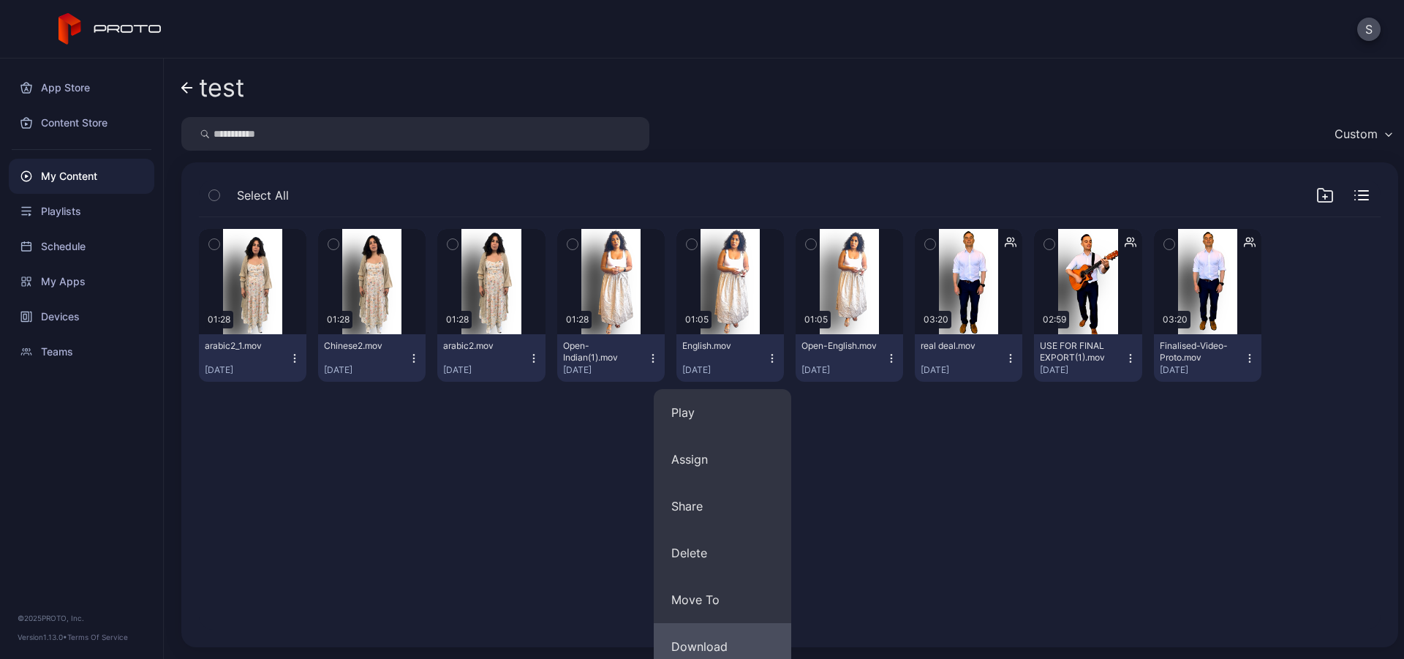
click at [698, 638] on button "Download" at bounding box center [722, 646] width 137 height 47
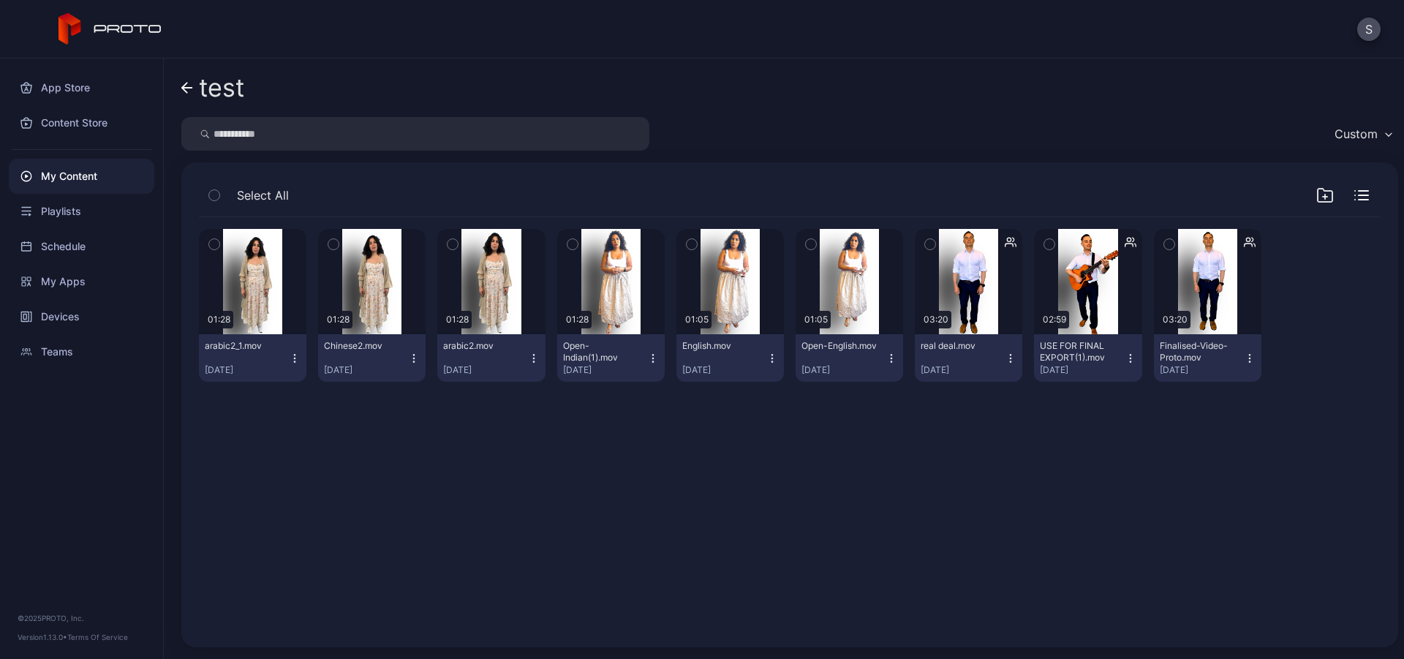
click at [772, 502] on div "Preview 01:28 arabic2_1.mov [DATE] Preview 01:28 [DEMOGRAPHIC_DATA].mov [DATE] …" at bounding box center [789, 423] width 1205 height 436
click at [766, 361] on icon "button" at bounding box center [772, 358] width 12 height 12
click at [747, 231] on div "Preview" at bounding box center [729, 281] width 107 height 105
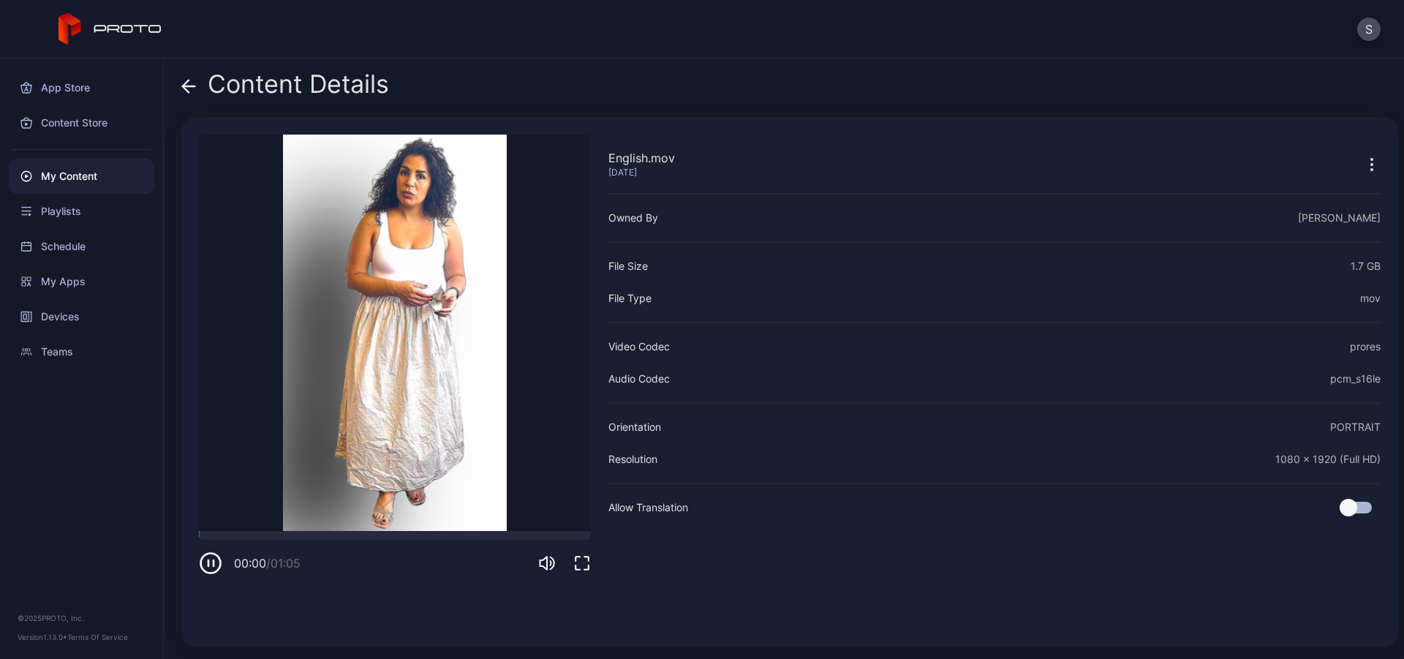
click at [199, 80] on div "Content Details" at bounding box center [285, 87] width 208 height 35
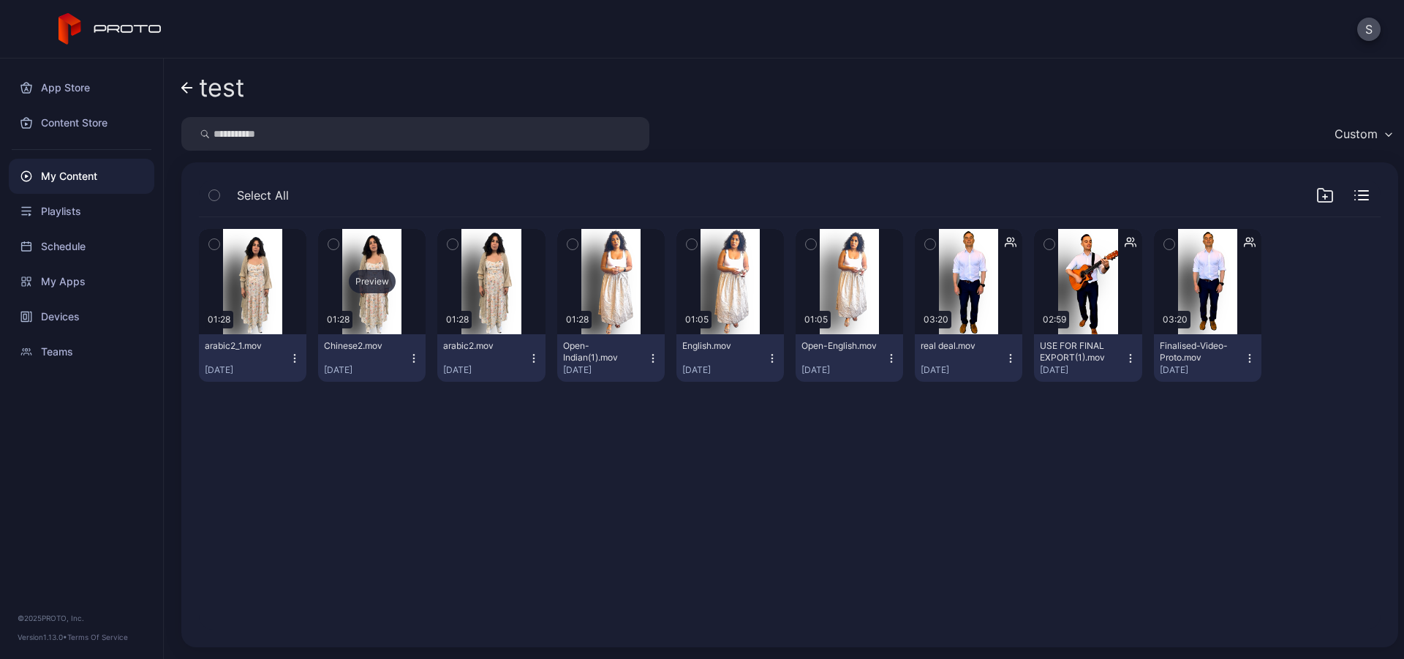
click at [364, 318] on div "Preview" at bounding box center [371, 281] width 107 height 105
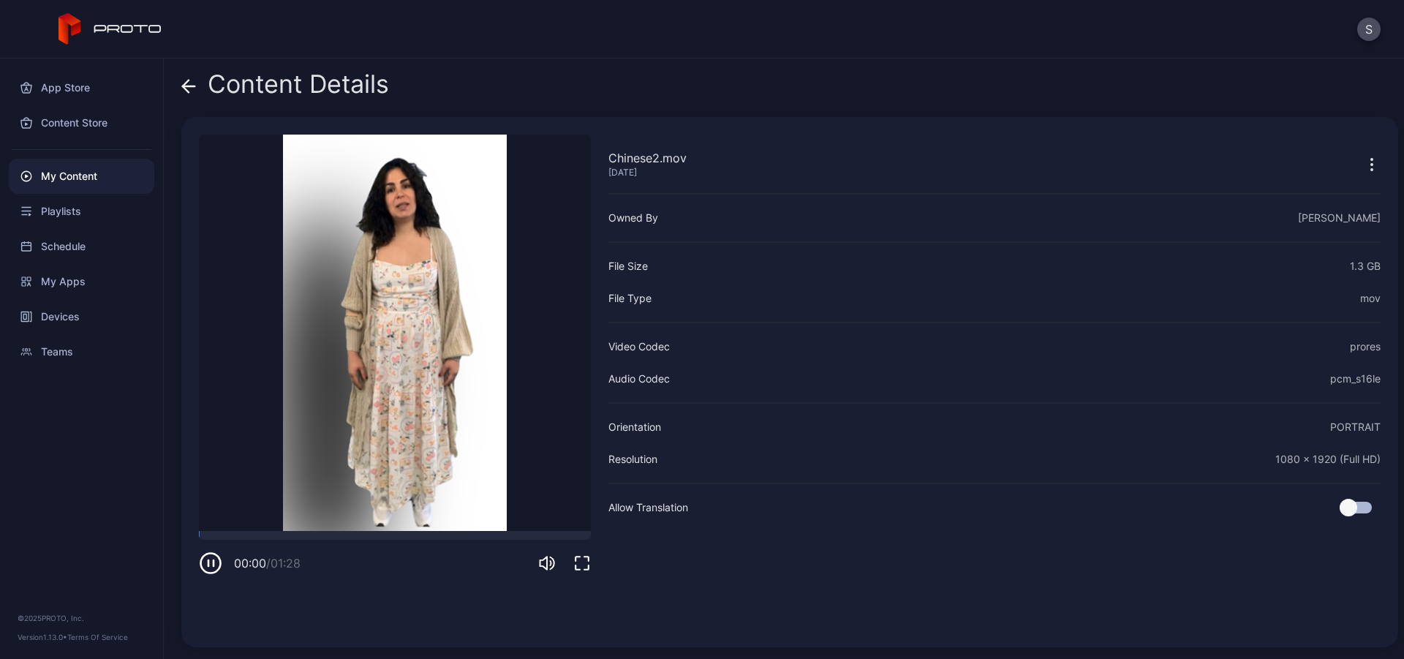
click at [184, 101] on div "Content Details" at bounding box center [285, 87] width 208 height 35
